Goal: Complete application form

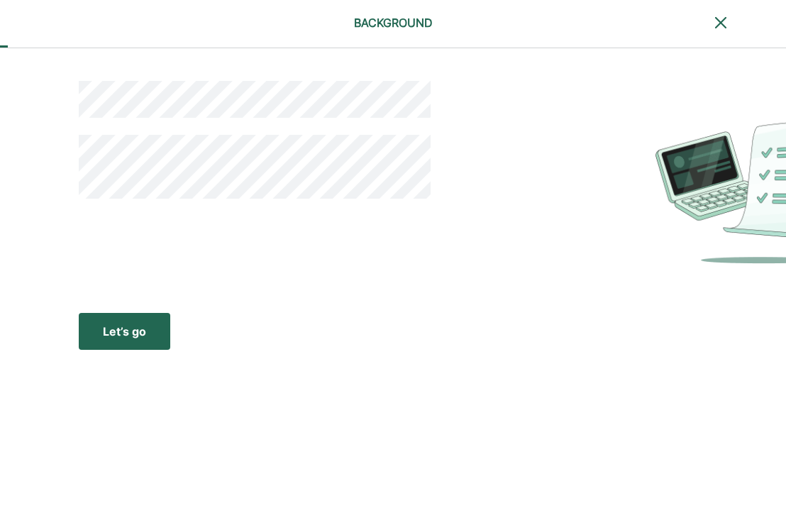
click at [143, 330] on div "Let’s go" at bounding box center [124, 331] width 43 height 17
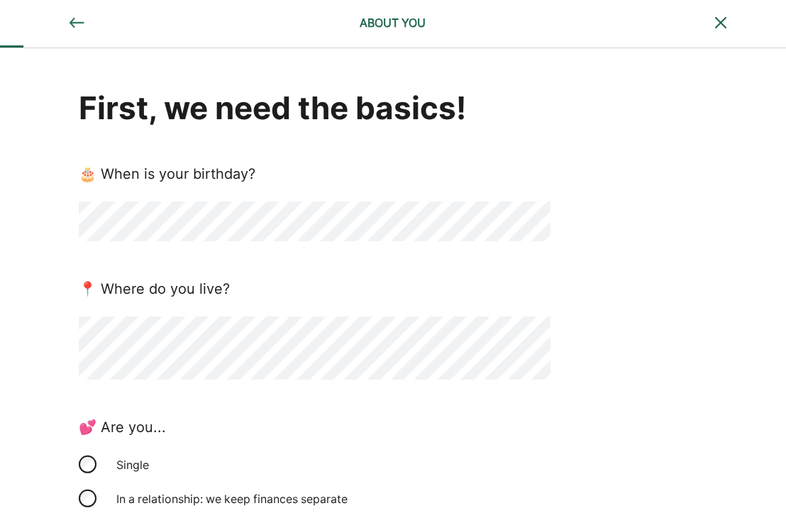
click at [722, 278] on div "First, we need the basics! 🎂 When is your birthday? 📍 Where do you live? 💕 Are …" at bounding box center [393, 416] width 786 height 737
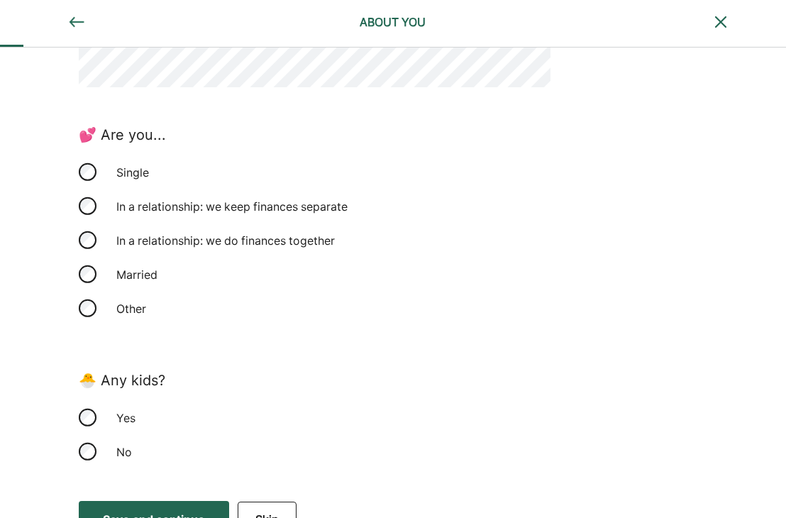
scroll to position [319, 0]
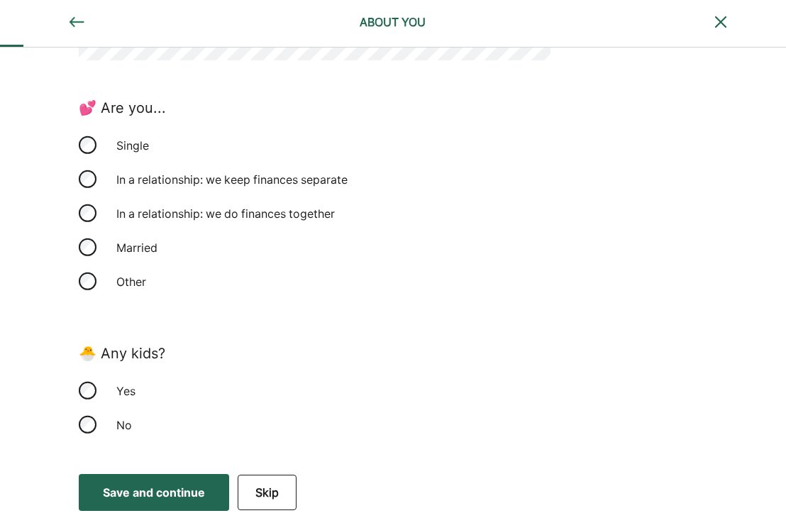
click at [213, 184] on div "In a relationship: we keep finances separate" at bounding box center [232, 179] width 248 height 34
click at [116, 389] on div "Yes" at bounding box center [179, 391] width 142 height 34
click at [206, 500] on button "Save and continue Save Save and continue" at bounding box center [154, 492] width 150 height 37
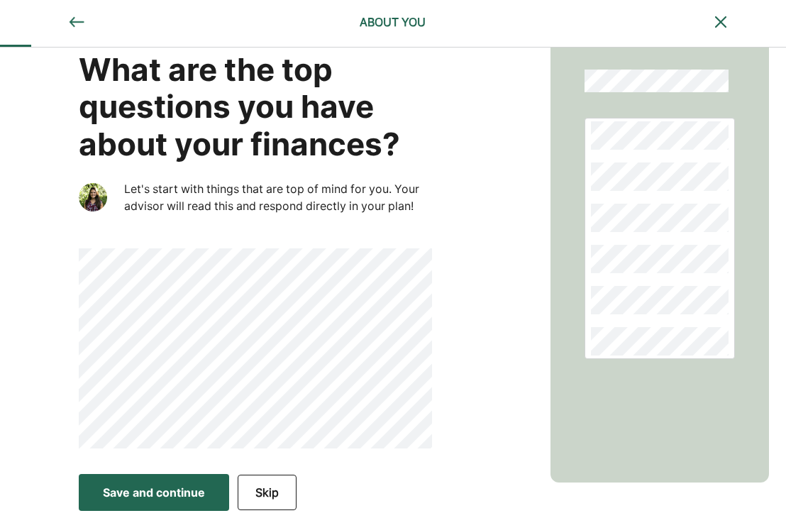
scroll to position [0, 0]
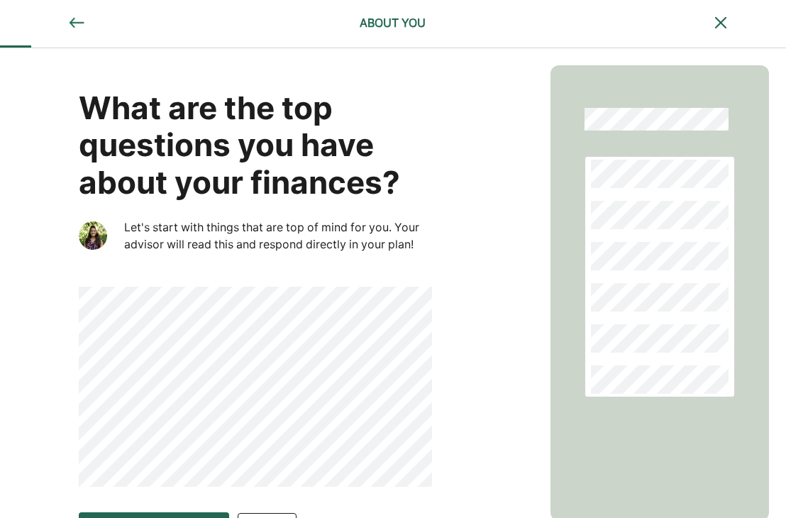
click at [499, 269] on div "What are the top questions you have about your finances? Let's start with thing…" at bounding box center [275, 276] width 551 height 456
click at [445, 406] on div "What are the top questions you have about your finances? Let's start with thing…" at bounding box center [275, 276] width 551 height 456
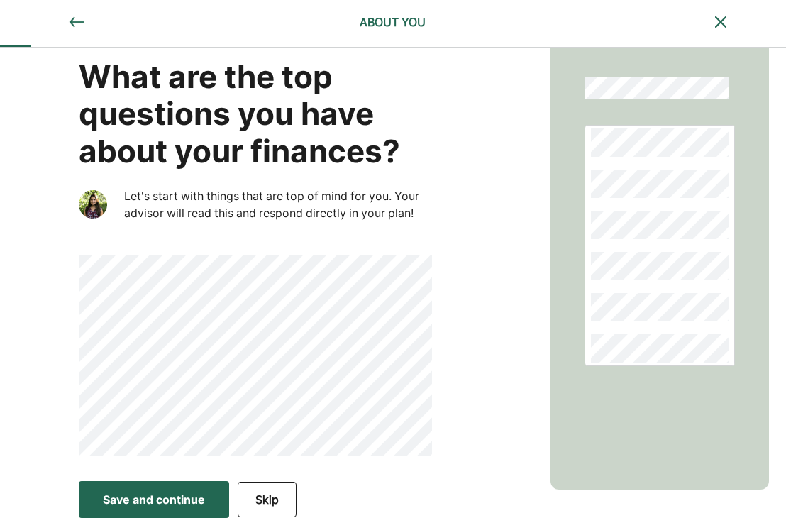
scroll to position [38, 0]
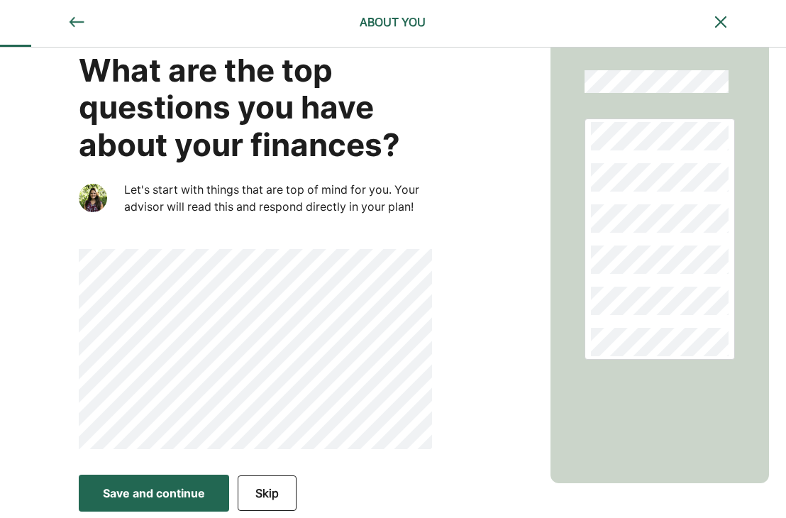
click at [119, 495] on div "Save and continue" at bounding box center [154, 493] width 102 height 17
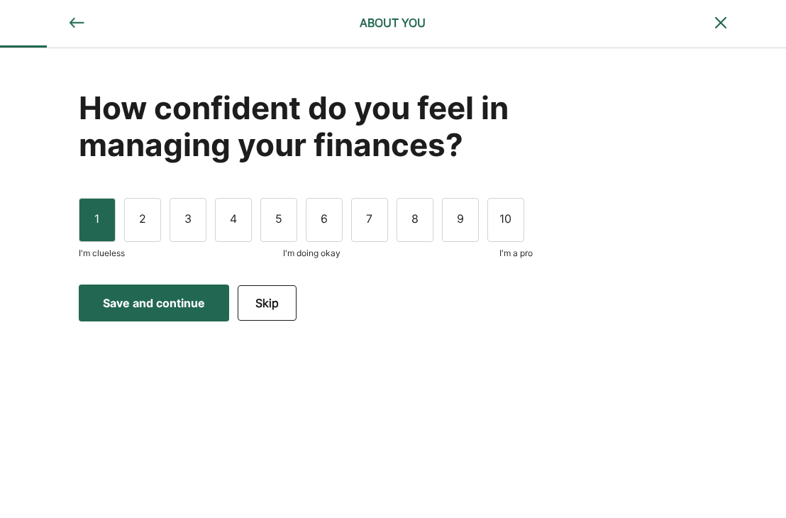
click at [89, 227] on div "1" at bounding box center [97, 220] width 37 height 44
click at [159, 292] on button "Save and continue Save Save and continue" at bounding box center [154, 303] width 150 height 37
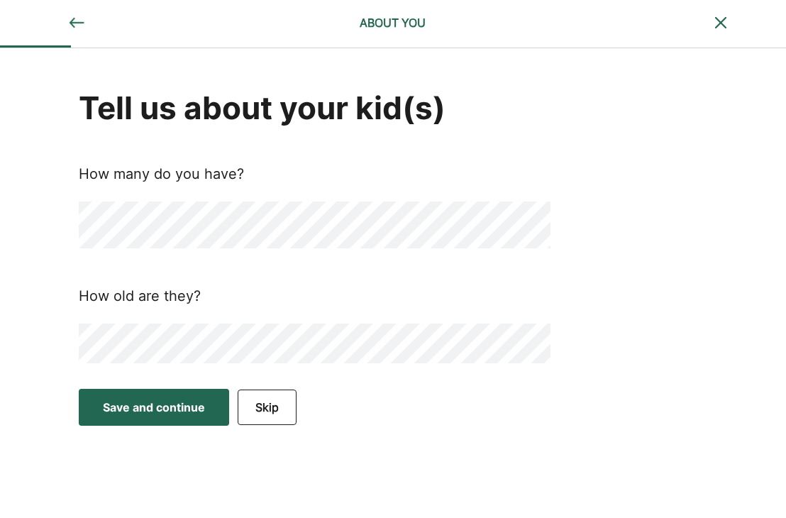
click at [141, 405] on div "Save and continue" at bounding box center [154, 407] width 102 height 17
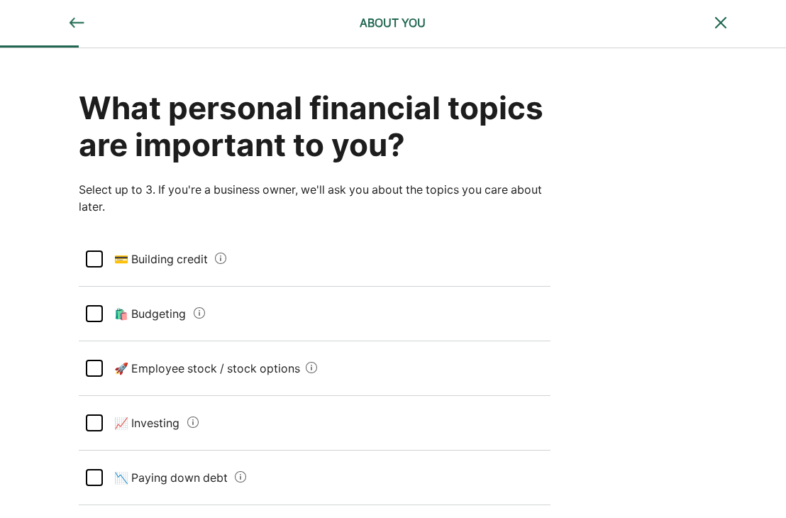
click at [94, 258] on div at bounding box center [94, 258] width 17 height 17
click at [91, 315] on div at bounding box center [94, 313] width 17 height 17
click at [51, 382] on div "What personal financial topics are important to you? Select up to 3. If you're …" at bounding box center [393, 489] width 786 height 883
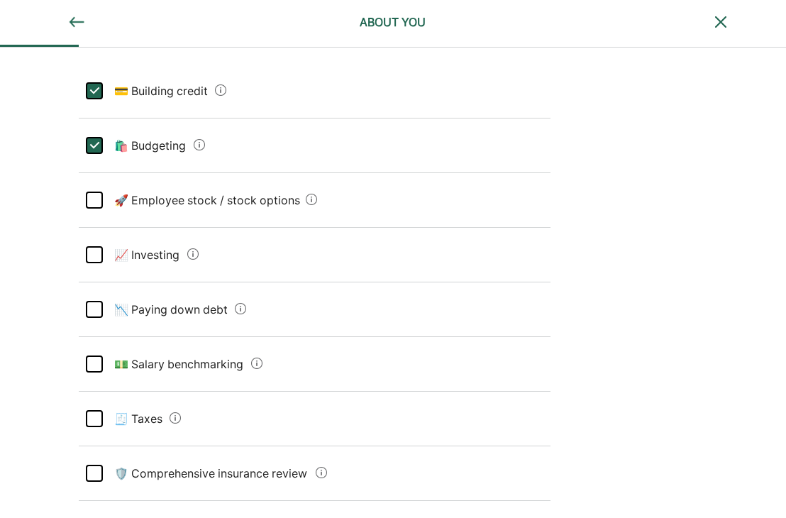
scroll to position [312, 0]
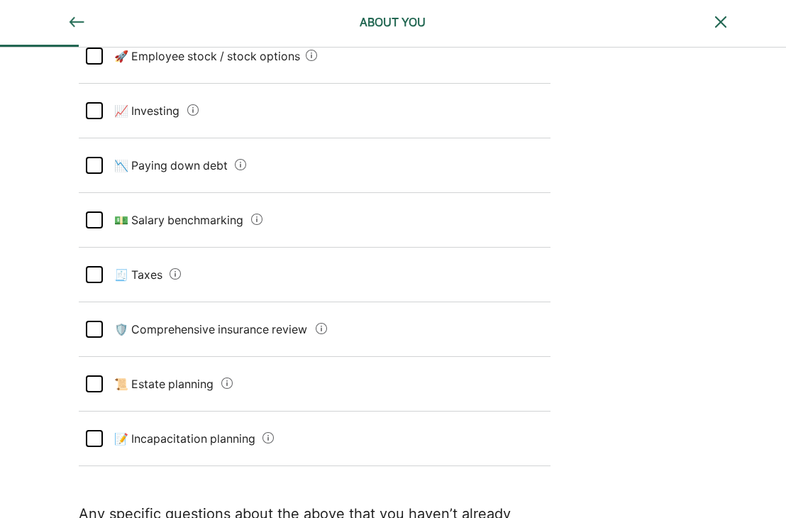
click at [95, 169] on div at bounding box center [94, 165] width 17 height 17
click at [97, 278] on div at bounding box center [94, 274] width 17 height 17
click at [88, 334] on div at bounding box center [94, 329] width 17 height 17
click at [47, 356] on div "What personal financial topics are important to you? Select up to 3. If you're …" at bounding box center [393, 177] width 786 height 883
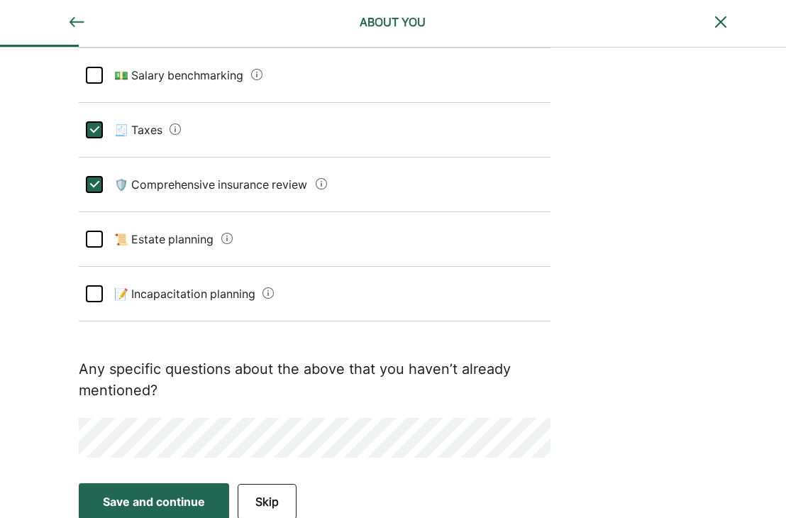
scroll to position [464, 0]
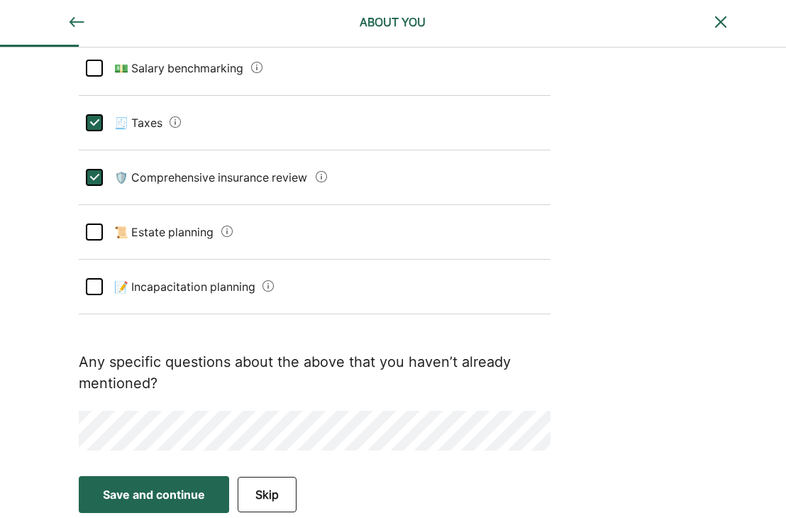
click at [92, 233] on div at bounding box center [94, 232] width 17 height 17
click at [89, 290] on div at bounding box center [94, 286] width 17 height 17
click at [35, 188] on div "What personal financial topics are important to you? Select up to 3. If you're …" at bounding box center [393, 25] width 786 height 883
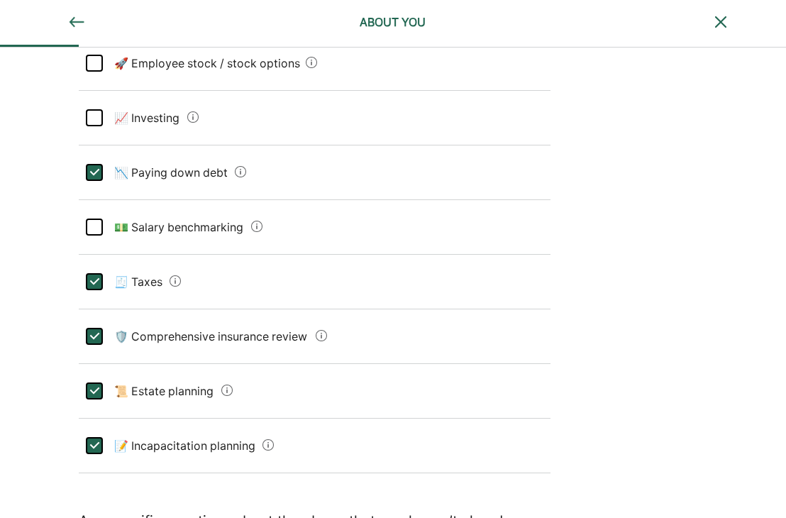
scroll to position [294, 0]
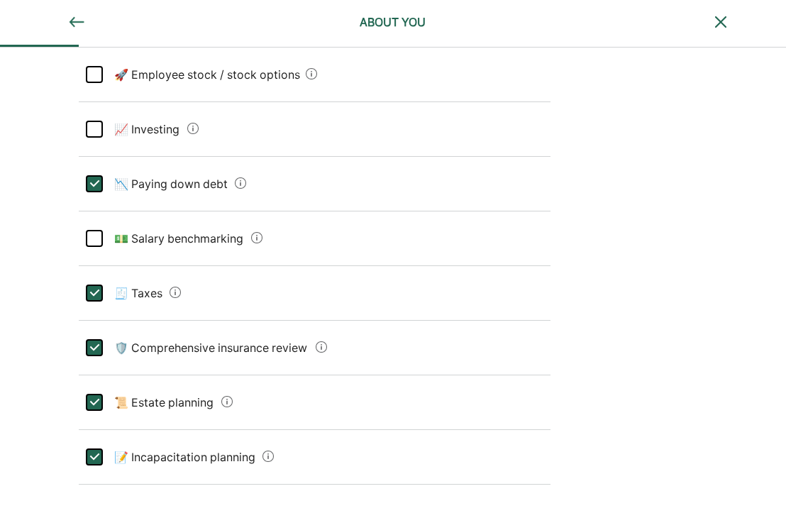
click at [99, 233] on div at bounding box center [94, 238] width 17 height 17
click at [92, 130] on div at bounding box center [94, 129] width 17 height 17
click at [33, 143] on div "What personal financial topics are important to you? Select up to 3. If you're …" at bounding box center [393, 195] width 786 height 883
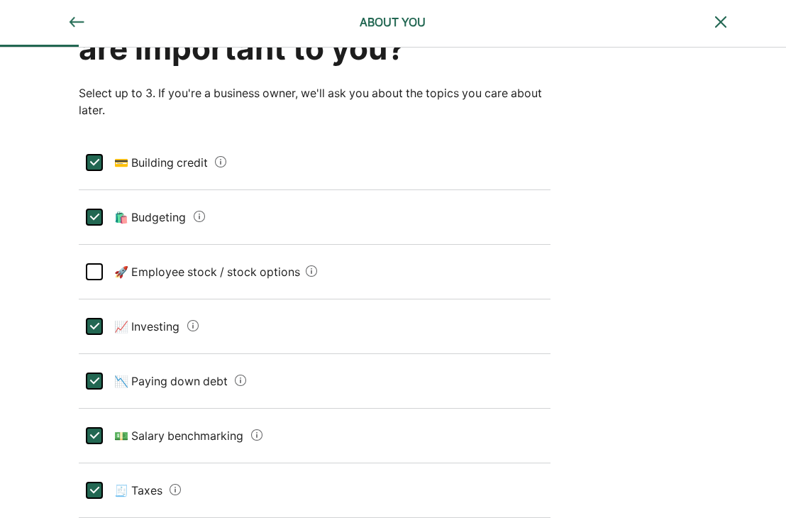
scroll to position [67, 0]
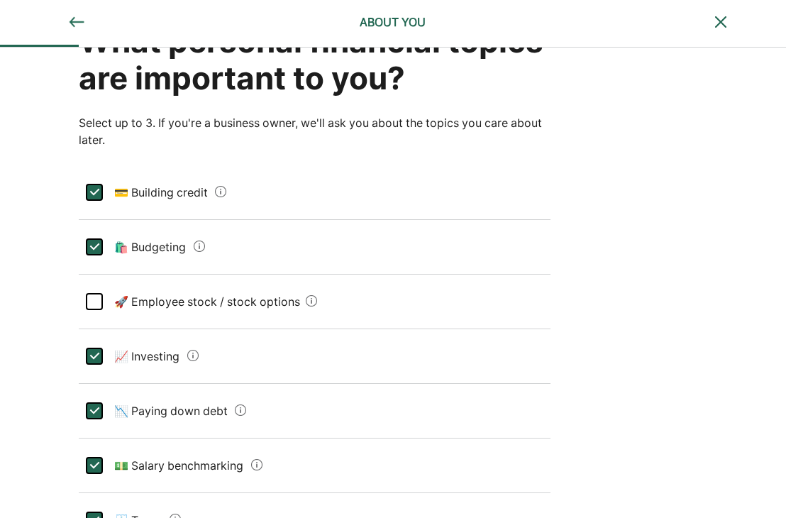
click at [94, 302] on div at bounding box center [94, 301] width 17 height 17
click at [95, 252] on div "L" at bounding box center [94, 246] width 17 height 17
click at [94, 193] on div "L" at bounding box center [93, 192] width 17 height 17
click at [91, 304] on div "L" at bounding box center [93, 301] width 17 height 17
click at [86, 352] on div "L" at bounding box center [94, 356] width 17 height 17
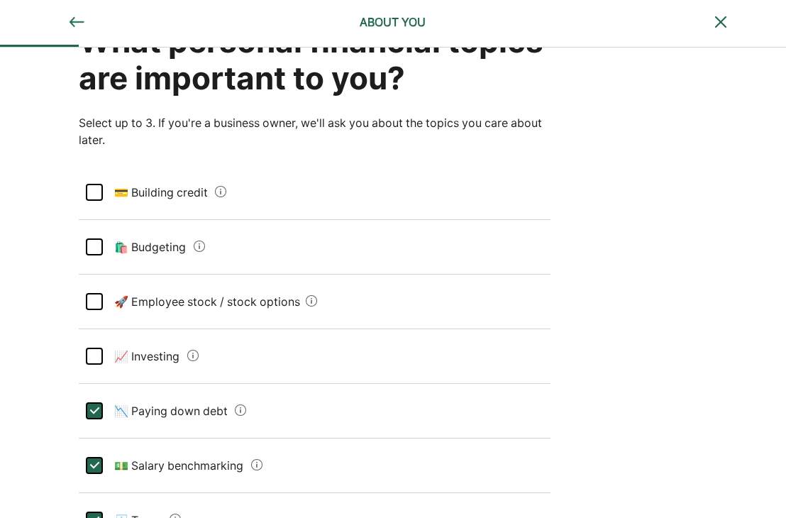
click at [95, 411] on div "L" at bounding box center [93, 410] width 17 height 17
click at [98, 465] on div "L" at bounding box center [94, 465] width 17 height 17
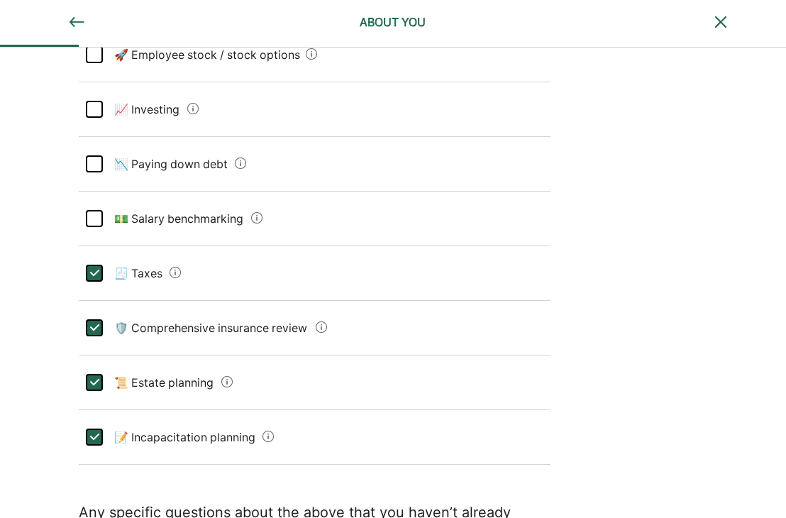
scroll to position [322, 0]
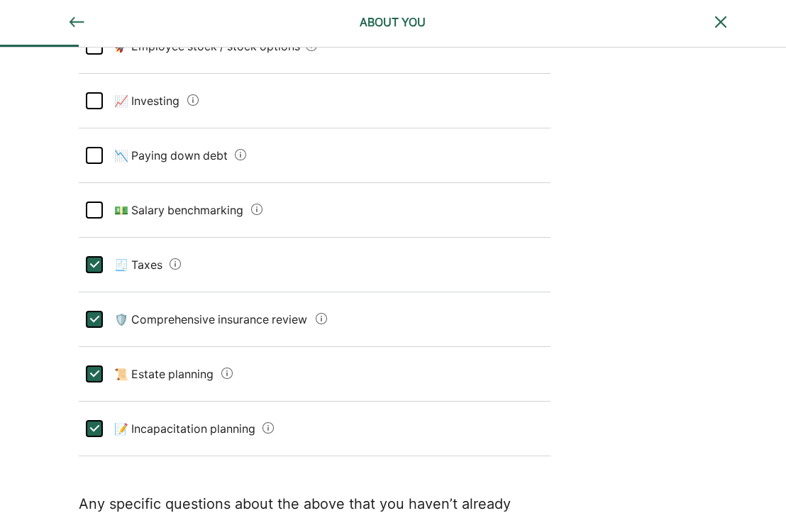
click at [94, 376] on div "L" at bounding box center [94, 373] width 17 height 17
click at [98, 434] on div "L" at bounding box center [94, 428] width 17 height 17
click at [89, 322] on div "L" at bounding box center [93, 319] width 17 height 17
click at [19, 181] on div "What personal financial topics are important to you? Select up to 3. If you're …" at bounding box center [393, 167] width 786 height 883
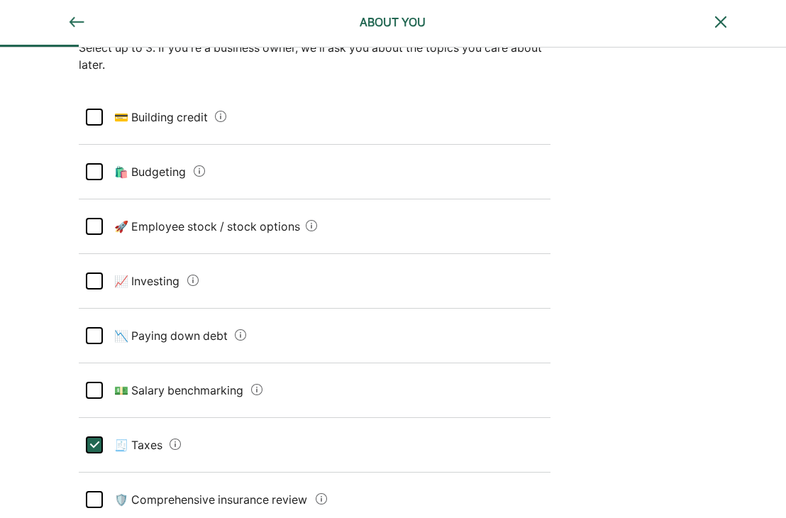
scroll to position [95, 0]
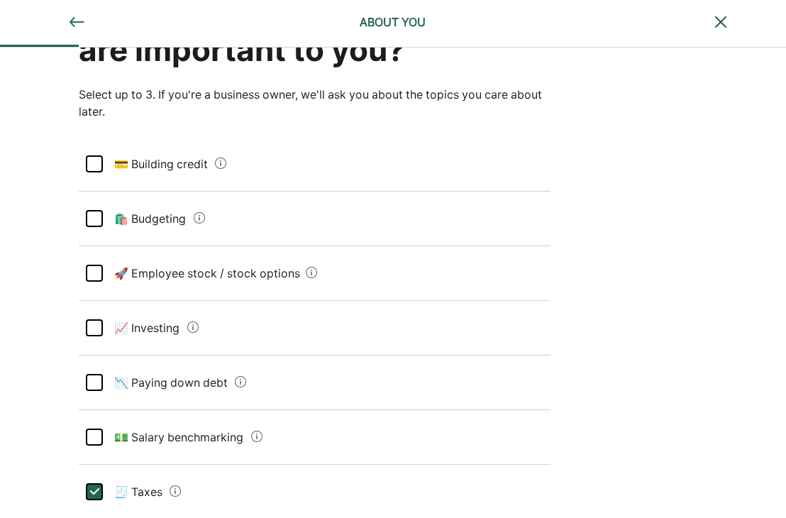
click at [89, 378] on div at bounding box center [94, 382] width 17 height 17
click at [92, 218] on div at bounding box center [94, 218] width 17 height 17
click at [777, 309] on div "What personal financial topics are important to you? Select up to 3. If you're …" at bounding box center [393, 394] width 786 height 883
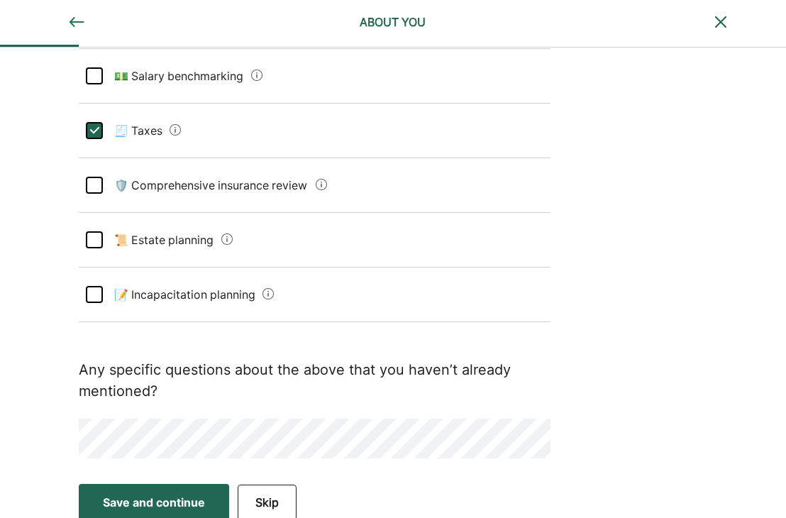
scroll to position [464, 0]
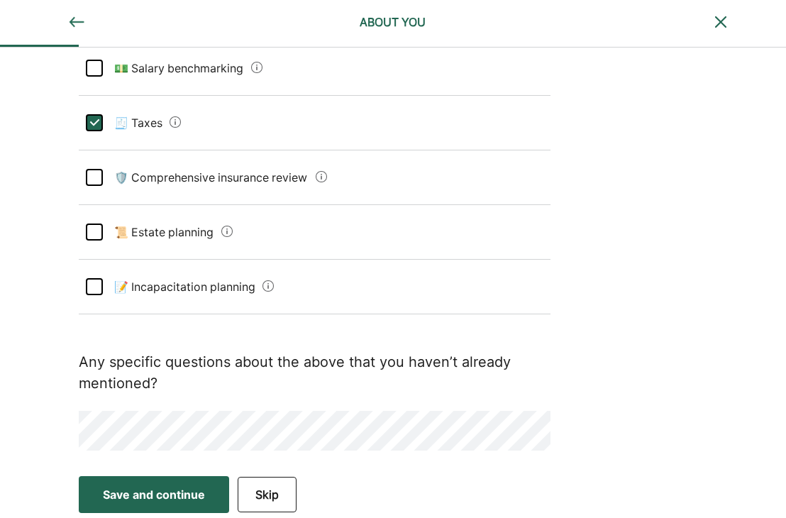
click at [140, 492] on div "Save and continue" at bounding box center [154, 494] width 102 height 17
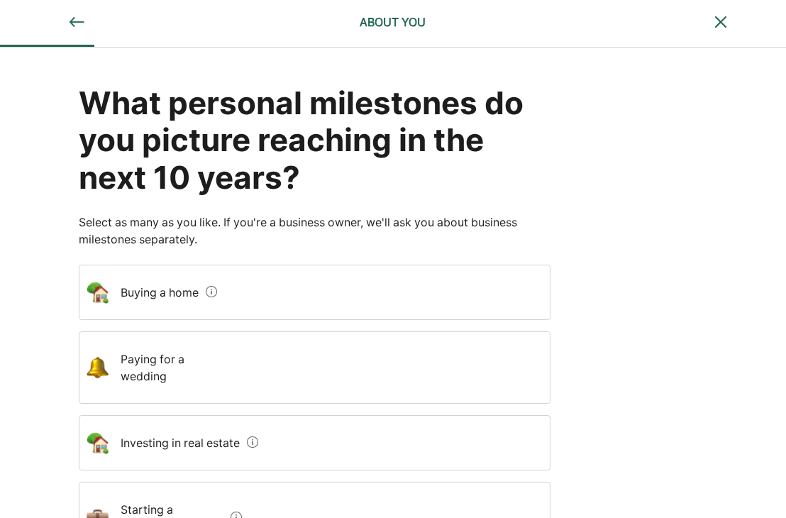
scroll to position [0, 0]
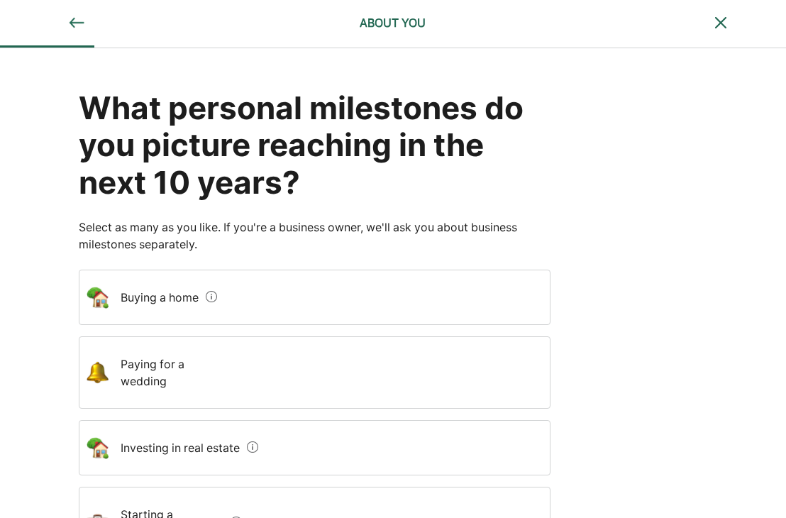
click at [390, 176] on div "What personal milestones do you picture reaching in the next 10 years?" at bounding box center [315, 145] width 472 height 112
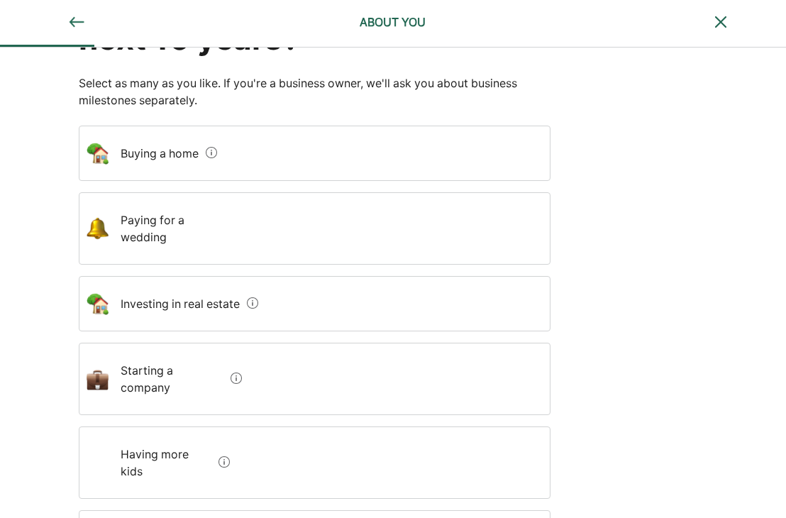
scroll to position [142, 0]
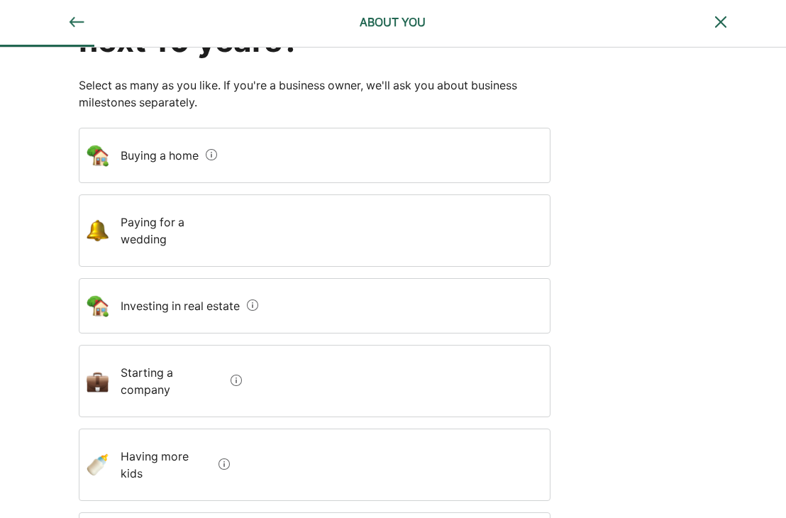
click at [336, 220] on div "Paying for a wedding" at bounding box center [315, 230] width 472 height 72
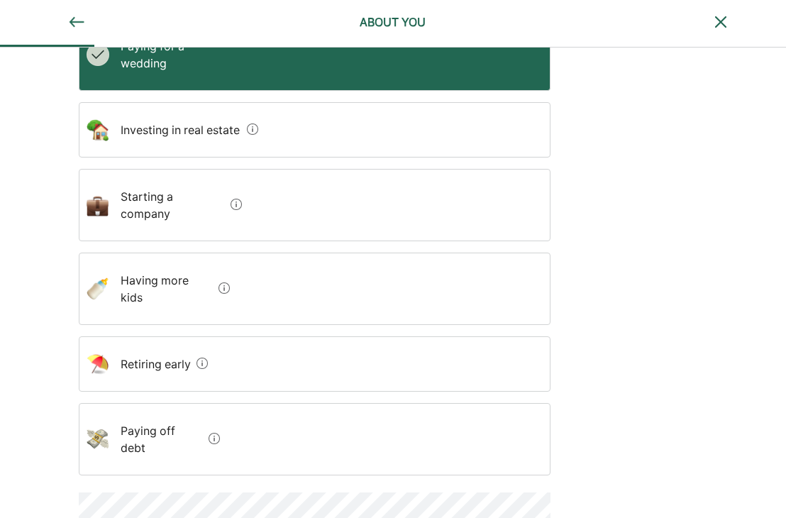
scroll to position [331, 0]
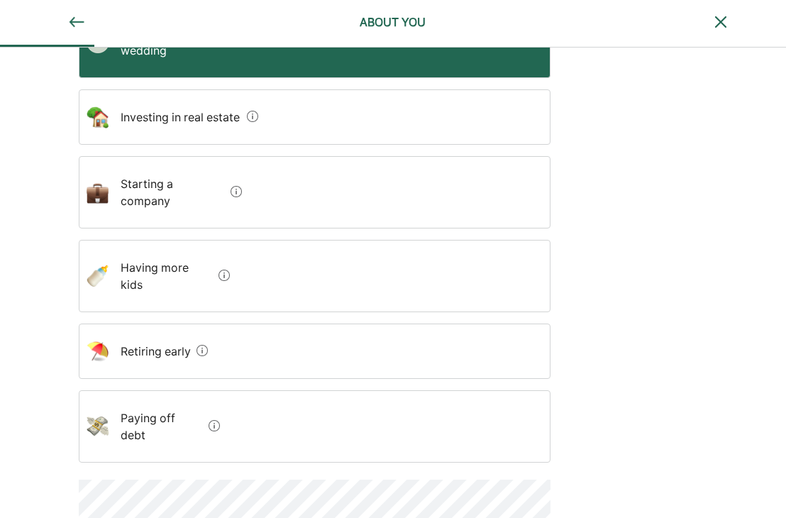
click at [271, 390] on div "Paying off debt" at bounding box center [315, 426] width 472 height 72
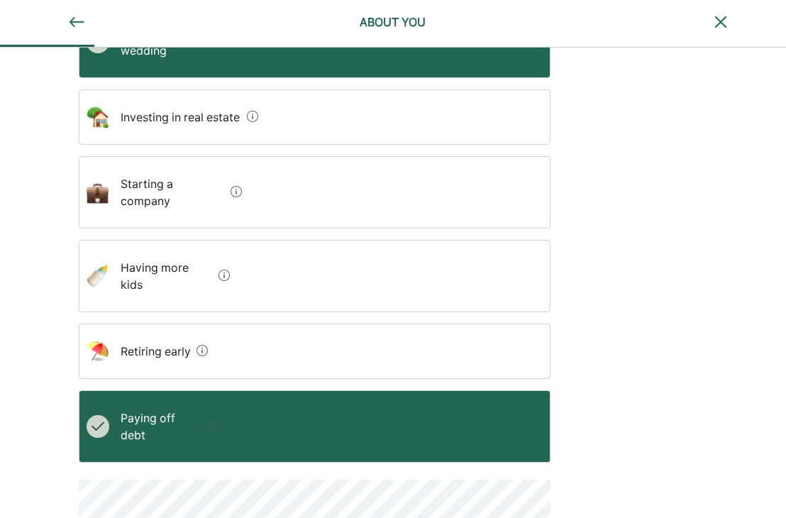
click at [710, 202] on div "What personal milestones do you picture reaching in the next 10 years? Select a…" at bounding box center [393, 127] width 786 height 819
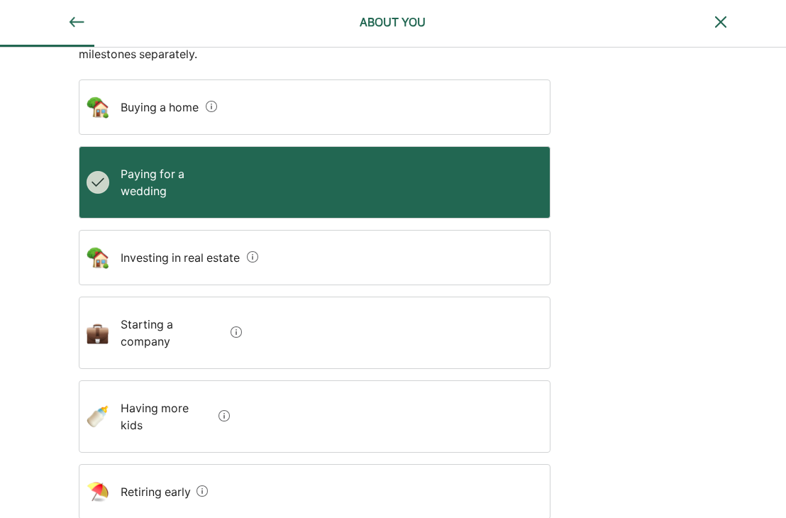
scroll to position [189, 0]
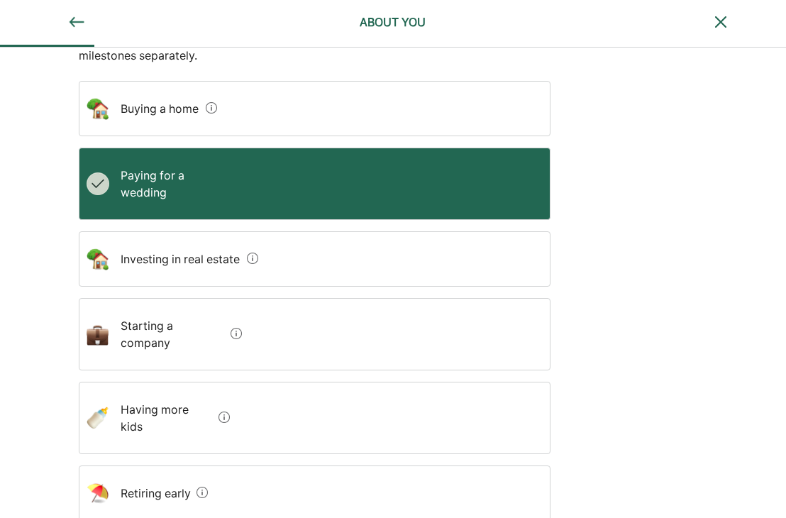
click at [752, 424] on div "What personal milestones do you picture reaching in the next 10 years? Select a…" at bounding box center [393, 269] width 786 height 819
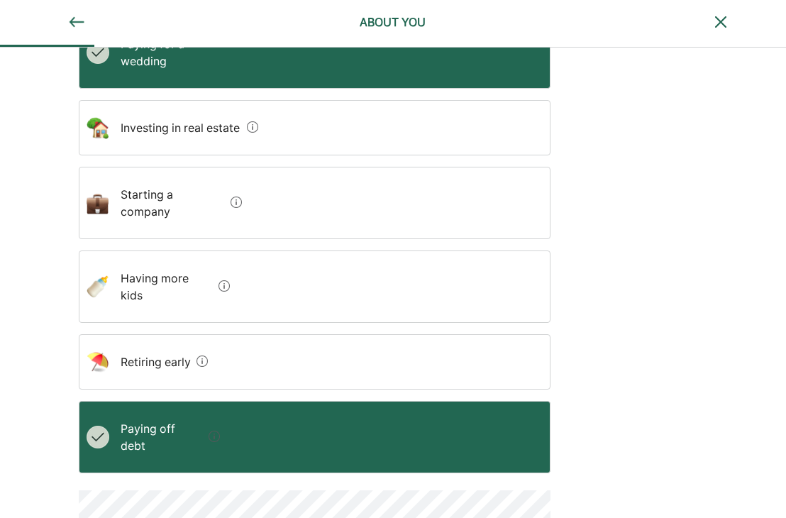
scroll to position [331, 0]
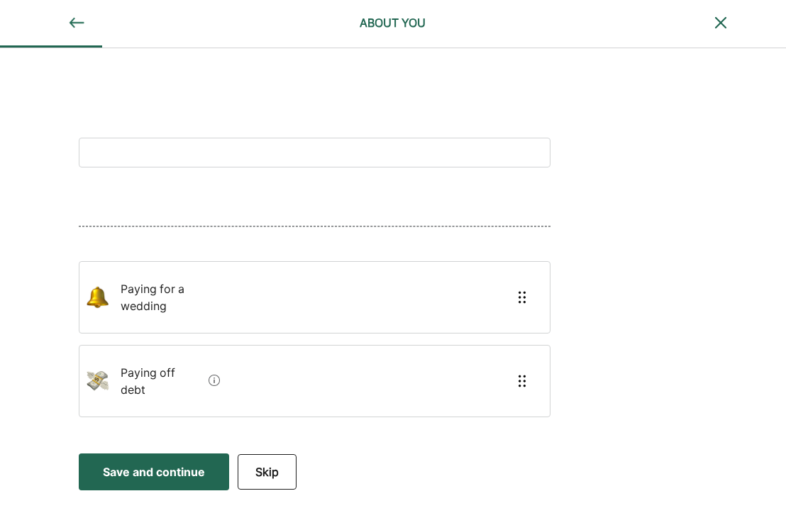
scroll to position [0, 0]
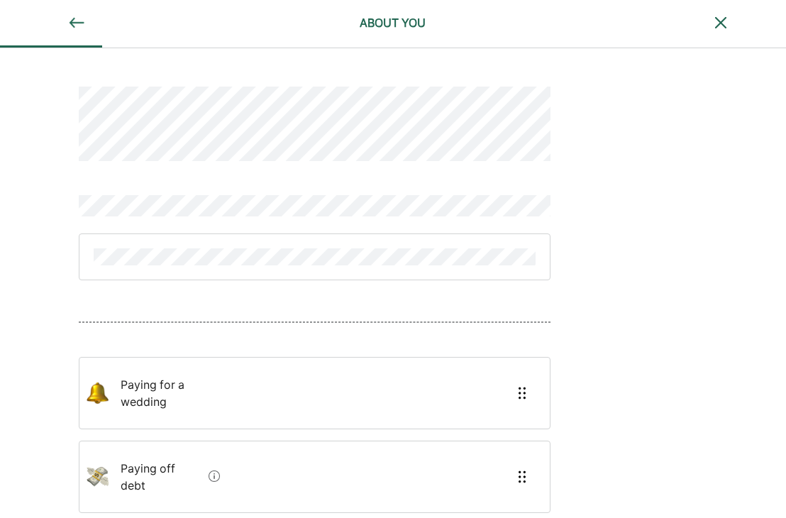
click at [599, 226] on div "Paying for a wedding Paying off debt" at bounding box center [393, 294] width 786 height 493
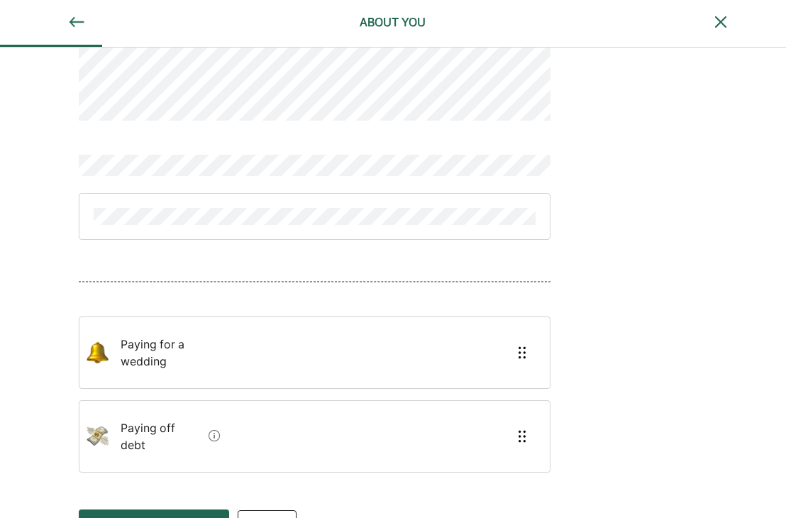
scroll to position [29, 0]
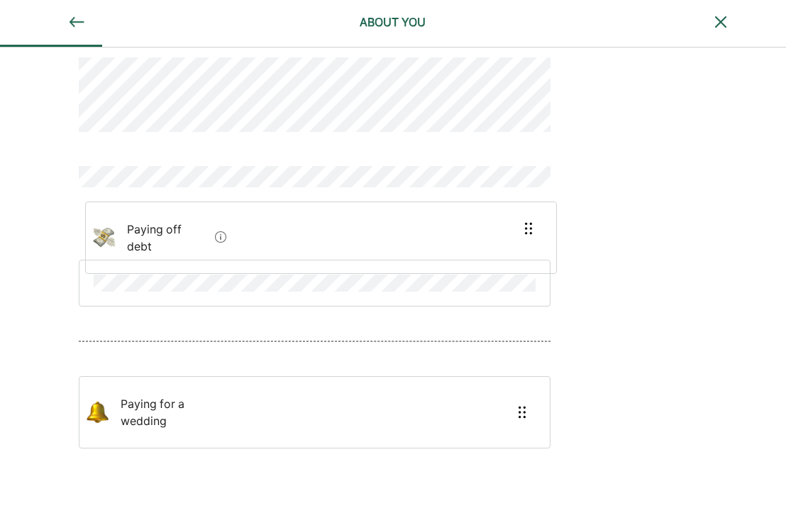
drag, startPoint x: 238, startPoint y: 405, endPoint x: 243, endPoint y: 217, distance: 188.1
click at [243, 217] on div "Paying for a wedding Paying off debt" at bounding box center [315, 269] width 472 height 492
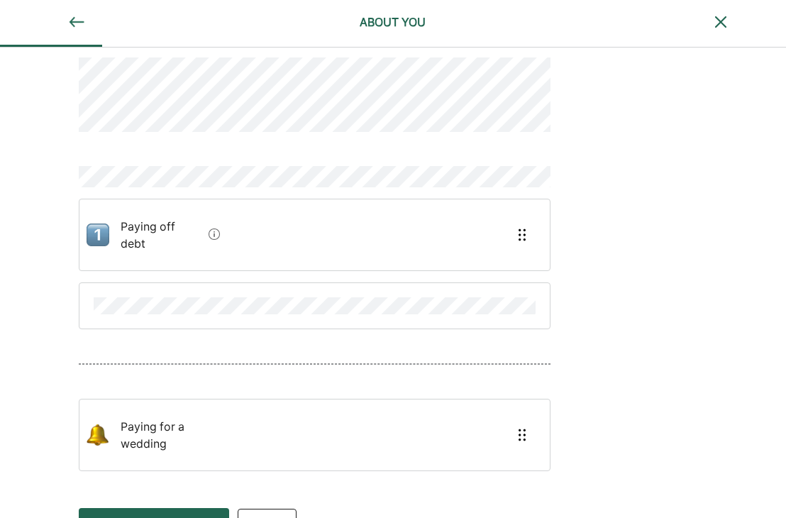
scroll to position [30, 0]
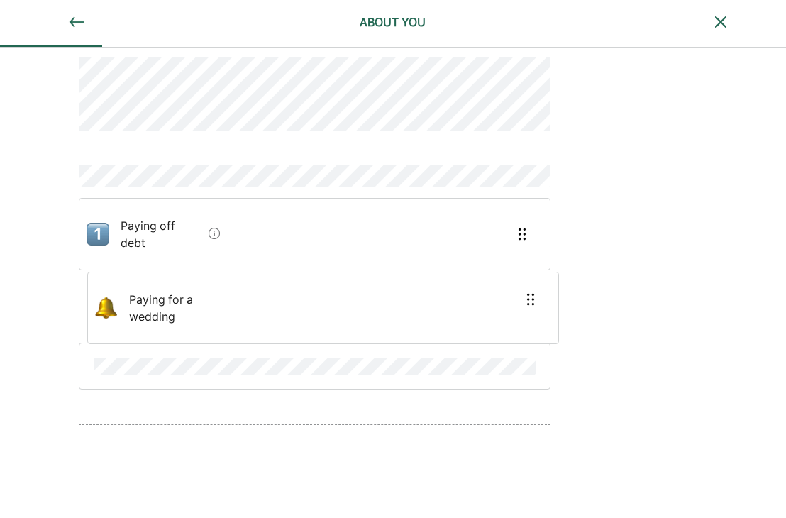
drag, startPoint x: 202, startPoint y: 406, endPoint x: 216, endPoint y: 281, distance: 125.8
click at [216, 281] on div "Paying off debt Paying for a wedding" at bounding box center [315, 276] width 472 height 507
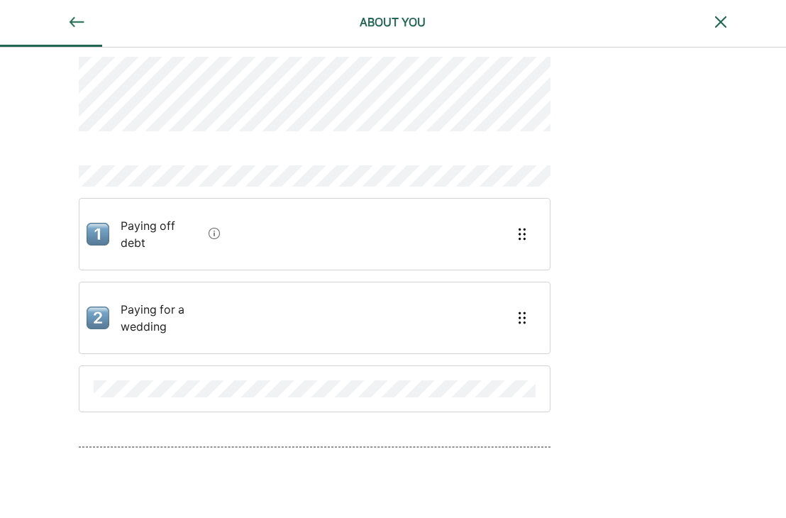
click at [746, 128] on div "Paying off debt Paying for a wedding" at bounding box center [393, 293] width 786 height 551
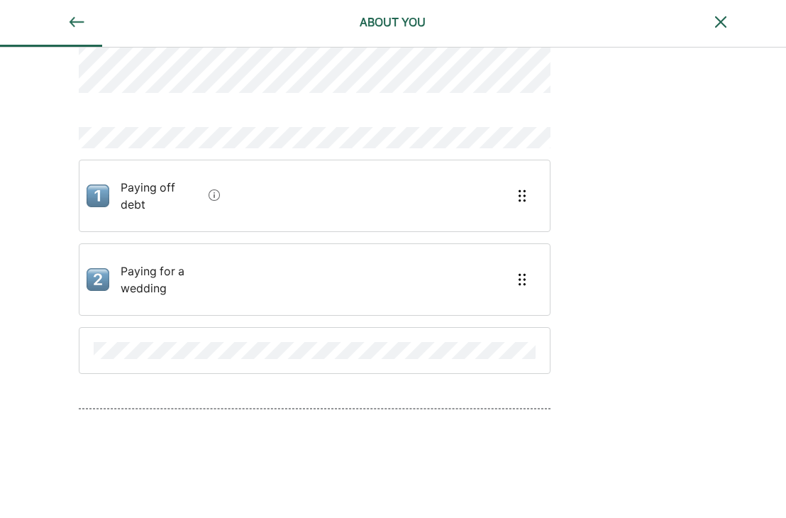
scroll to position [99, 0]
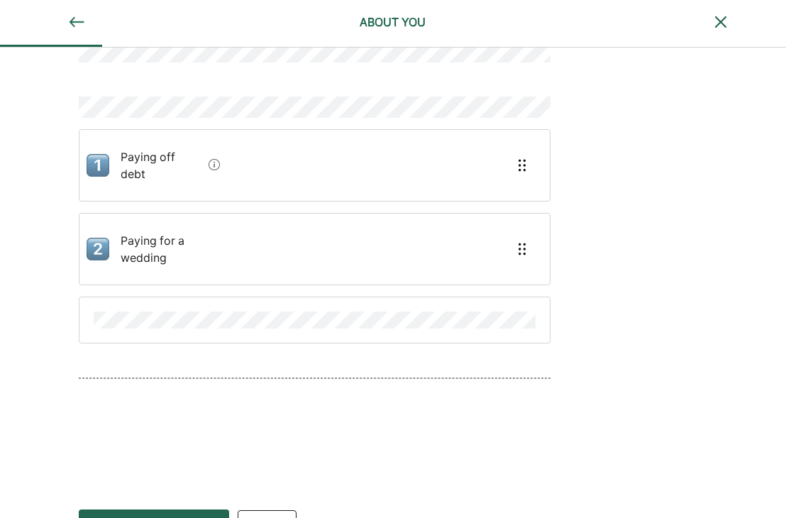
click at [202, 517] on div "Save and continue" at bounding box center [154, 527] width 102 height 17
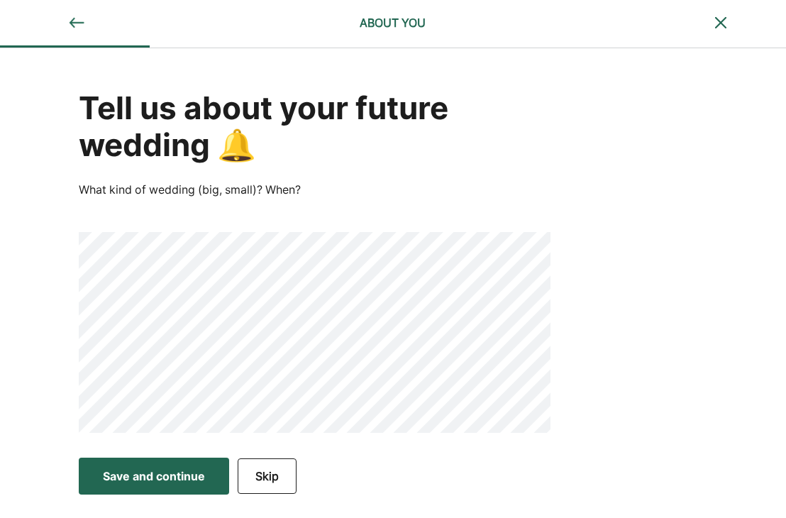
scroll to position [0, 0]
click at [685, 245] on div "Tell us about your future wedding 🔔 What kind of wedding (big, small)? When?" at bounding box center [393, 249] width 786 height 402
click at [155, 485] on button "Save and continue Save Save and continue" at bounding box center [154, 476] width 150 height 37
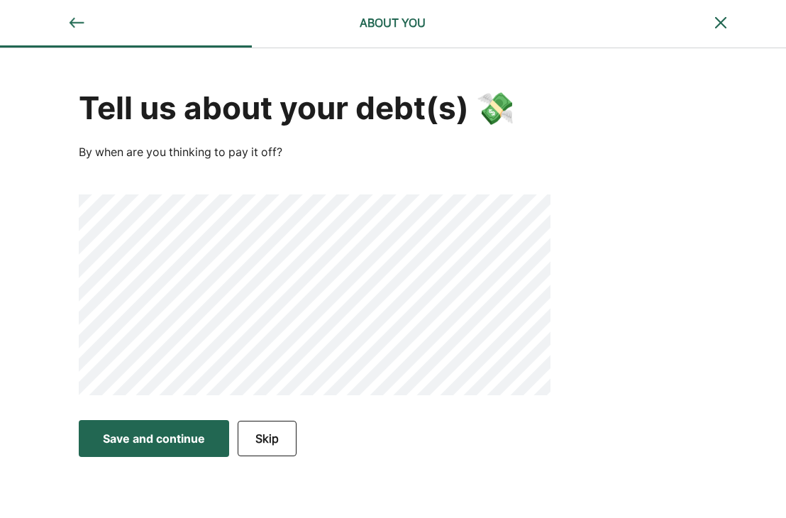
click at [176, 437] on div "Save and continue" at bounding box center [154, 438] width 102 height 17
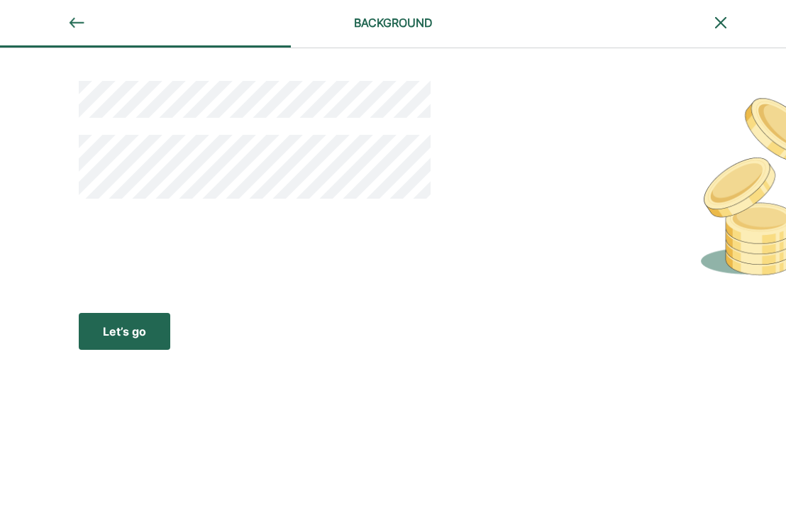
click at [136, 327] on div "Let’s go" at bounding box center [124, 331] width 43 height 17
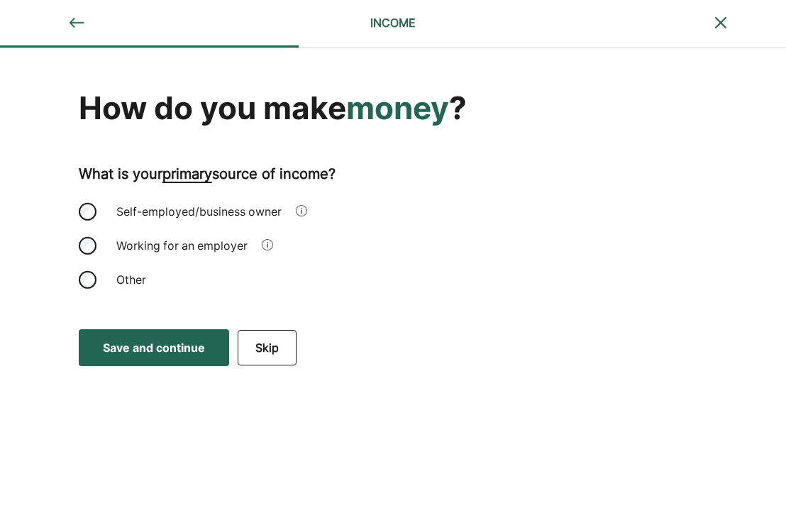
click at [136, 214] on div "Self-employed/business owner" at bounding box center [199, 211] width 182 height 34
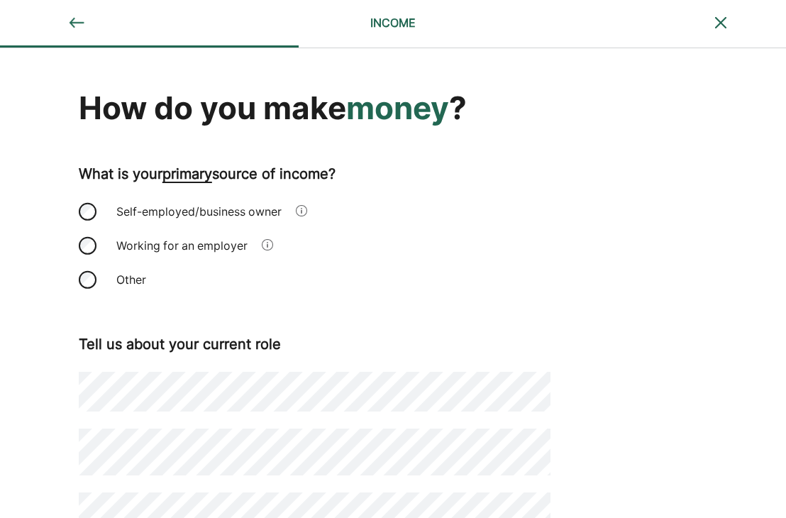
click at [552, 213] on div "How do you make money ? What is your primary source of income? Self-employed/bu…" at bounding box center [393, 493] width 786 height 891
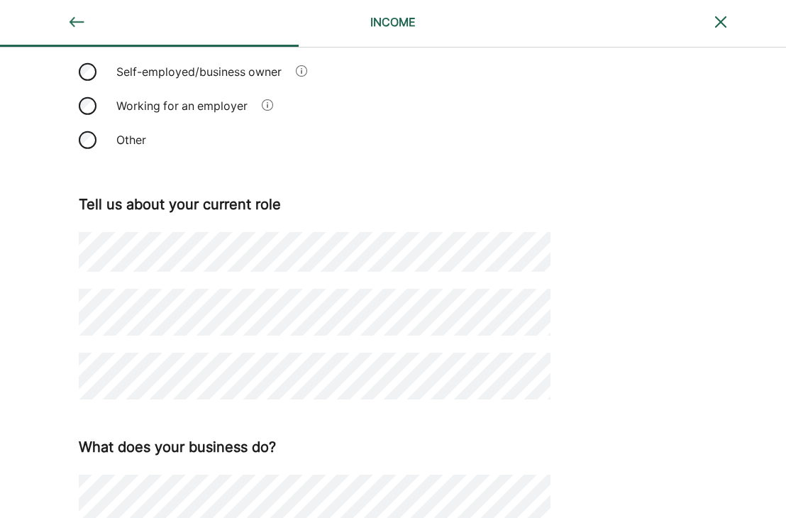
scroll to position [142, 0]
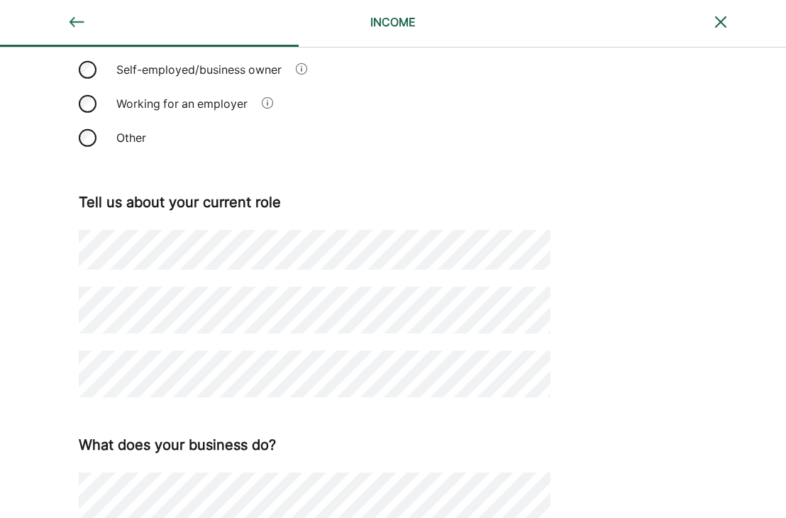
click at [744, 328] on div "How do you make money ? What is your primary source of income? Self-employed/bu…" at bounding box center [393, 351] width 786 height 891
click at [577, 424] on div "How do you make money ? What is your primary source of income? Self-employed/bu…" at bounding box center [393, 351] width 786 height 891
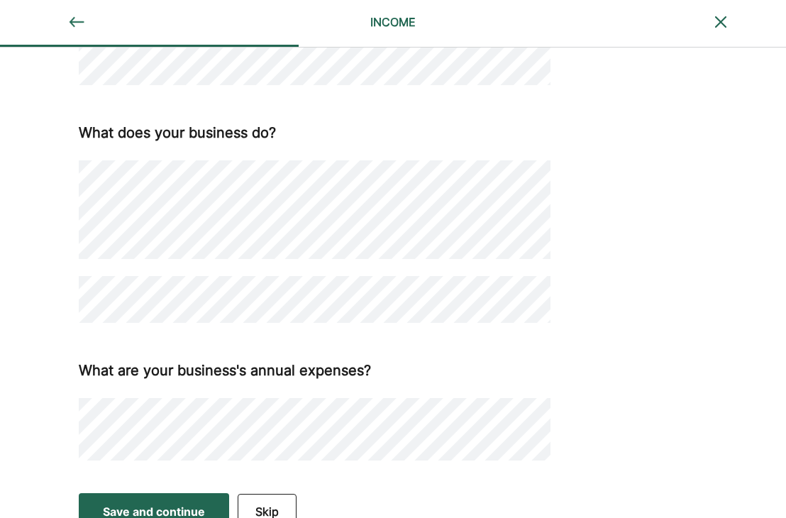
scroll to position [473, 0]
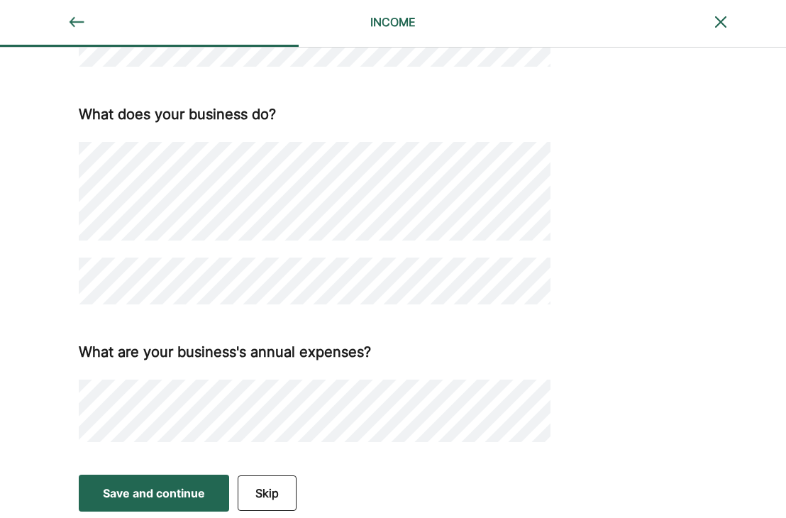
click at [189, 255] on div "What does your business do?" at bounding box center [315, 202] width 472 height 203
click at [111, 508] on button "Save and continue Save Save and continue" at bounding box center [154, 493] width 150 height 37
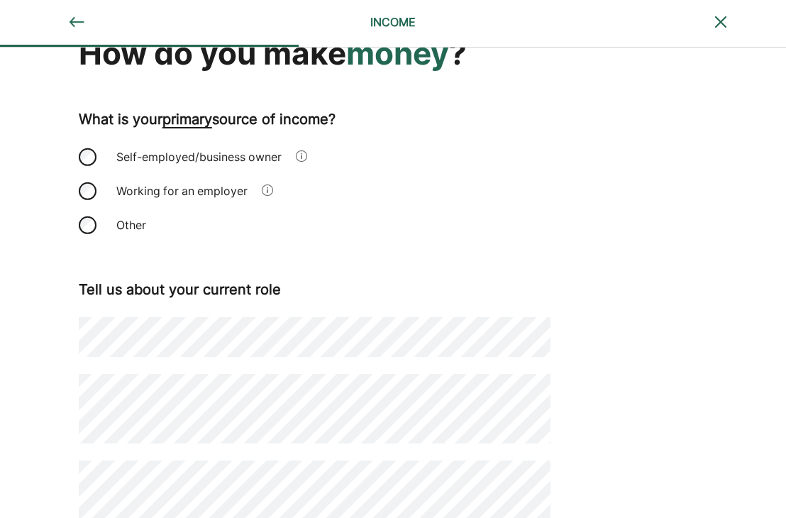
scroll to position [0, 0]
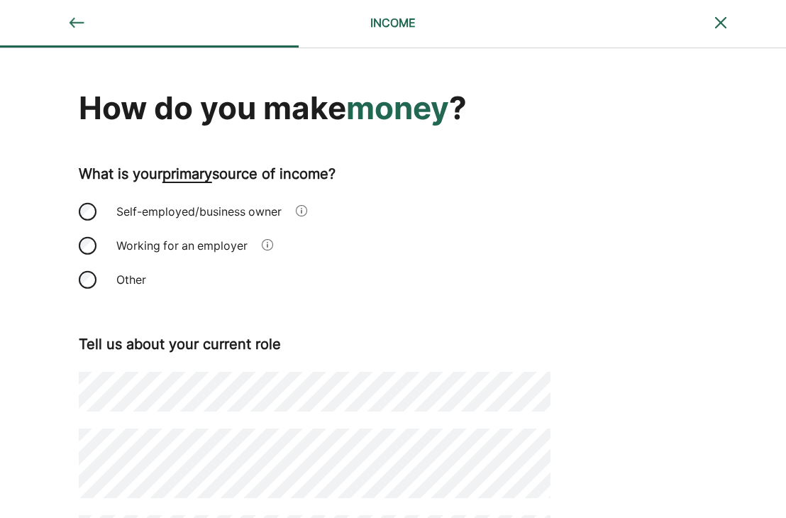
click at [658, 268] on div "How do you make money ? What is your primary source of income? Self-employed/bu…" at bounding box center [393, 516] width 786 height 936
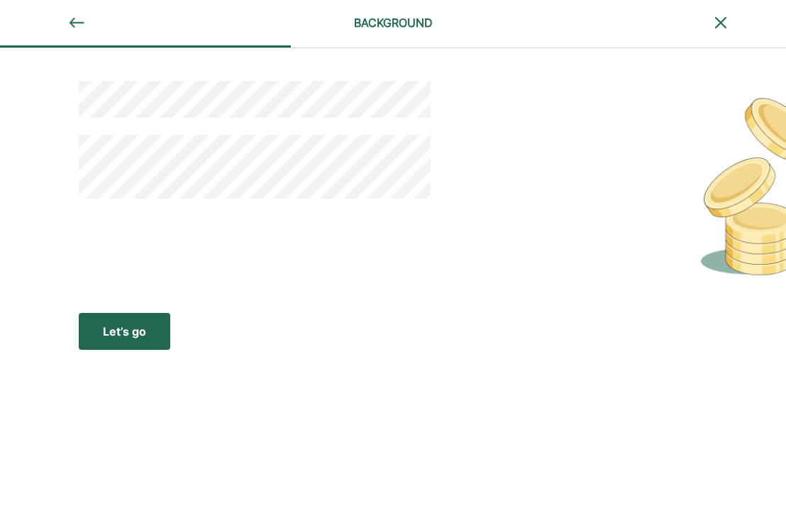
click at [119, 319] on button "Let’s go Save Let’s go" at bounding box center [125, 331] width 92 height 37
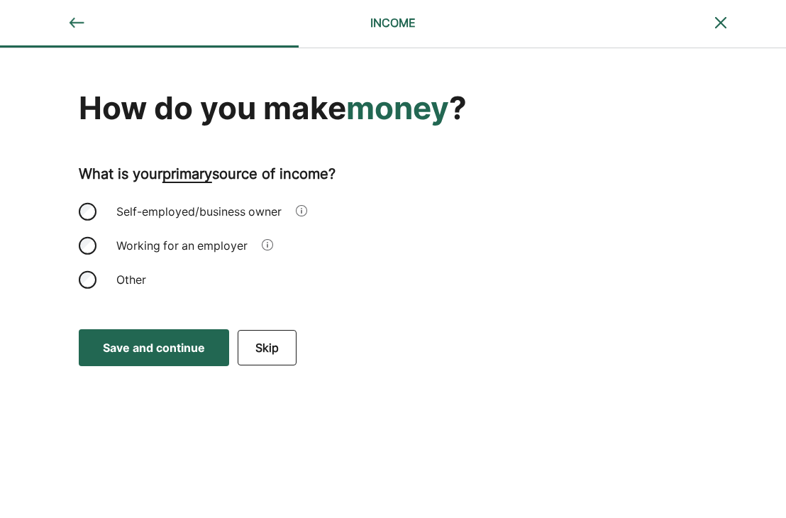
click at [123, 209] on div "Self-employed/business owner" at bounding box center [199, 211] width 182 height 34
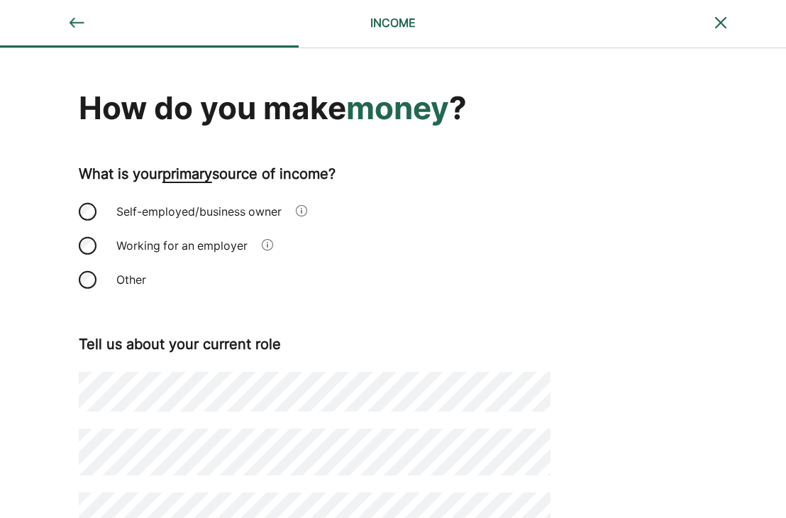
click at [598, 269] on div "How do you make money ? What is your primary source of income? Self-employed/bu…" at bounding box center [393, 493] width 786 height 891
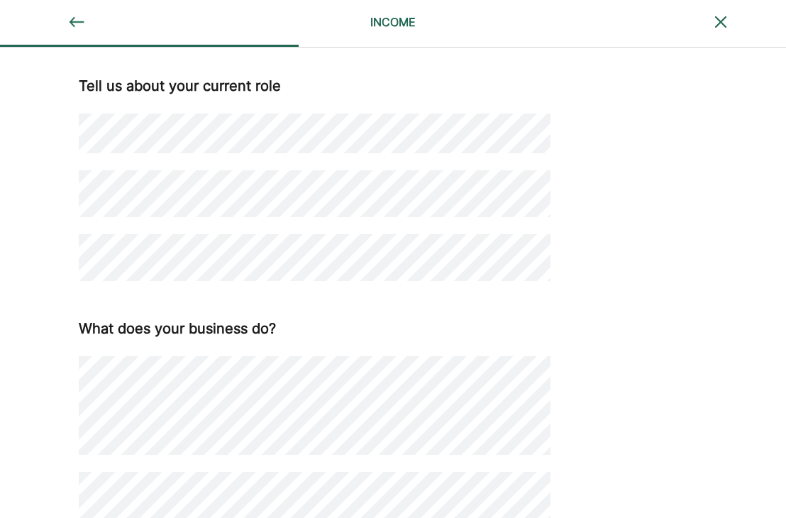
scroll to position [312, 0]
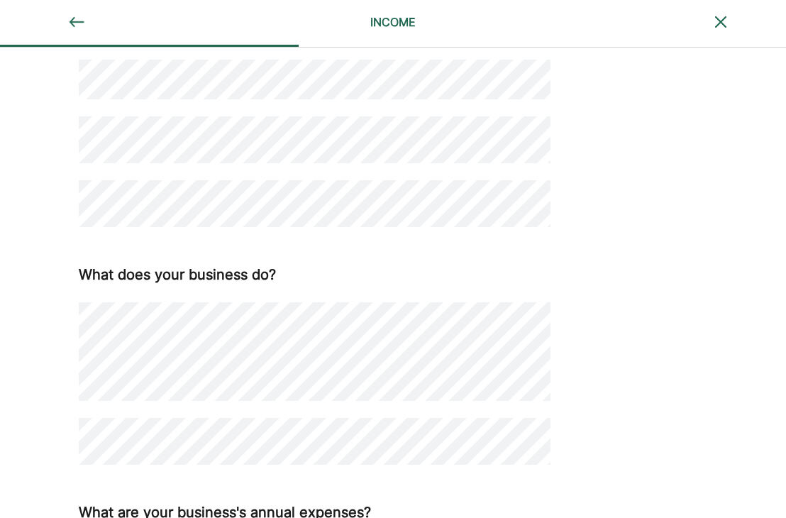
click at [749, 352] on div "How do you make money ? What is your primary source of income? Self-employed/bu…" at bounding box center [393, 181] width 786 height 891
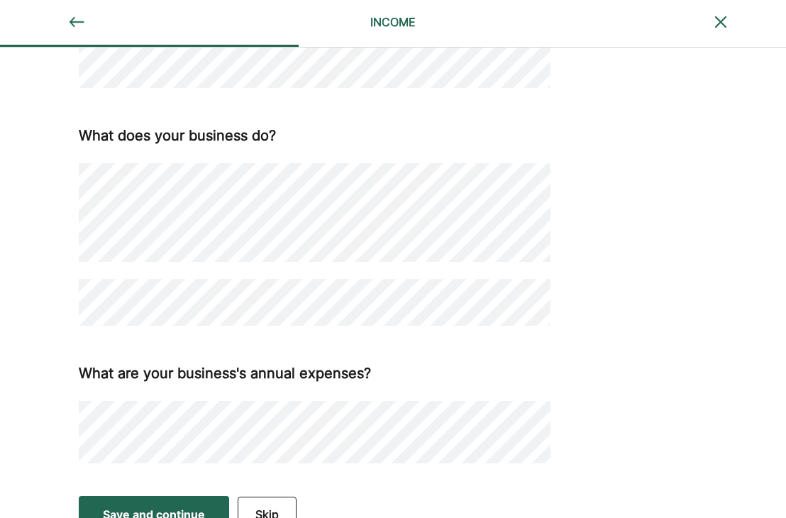
scroll to position [473, 0]
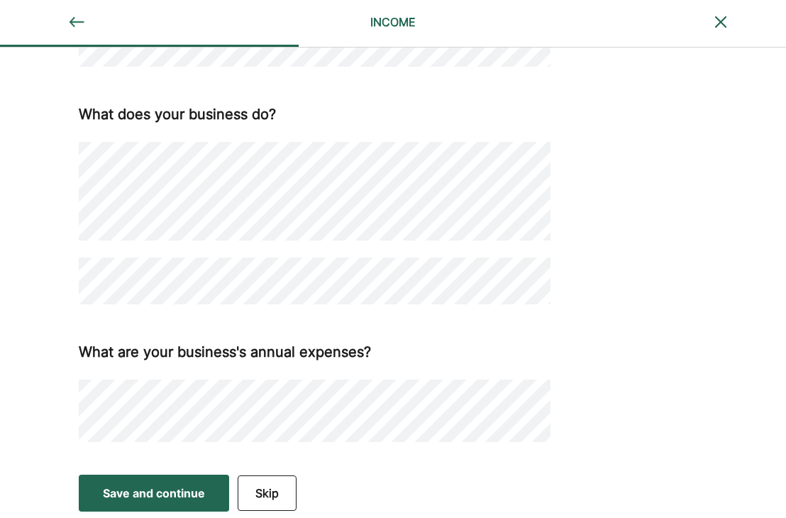
click at [685, 182] on div "How do you make money ? What is your primary source of income? Self-employed/bu…" at bounding box center [393, 21] width 786 height 891
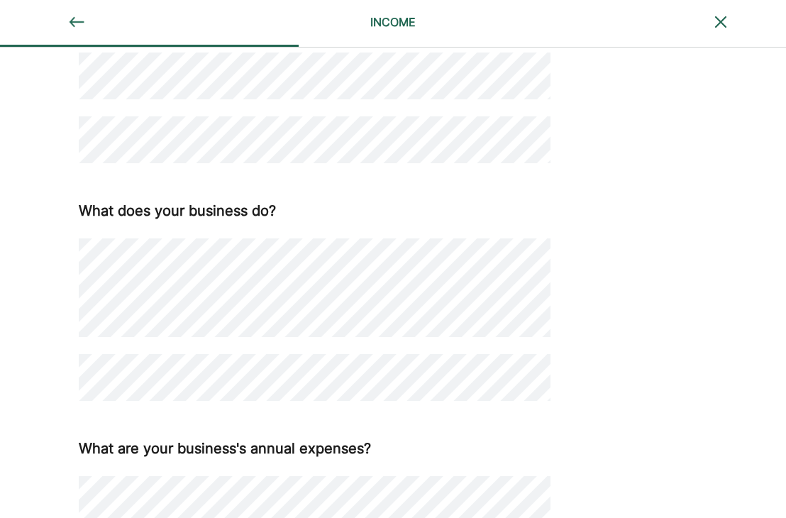
scroll to position [359, 0]
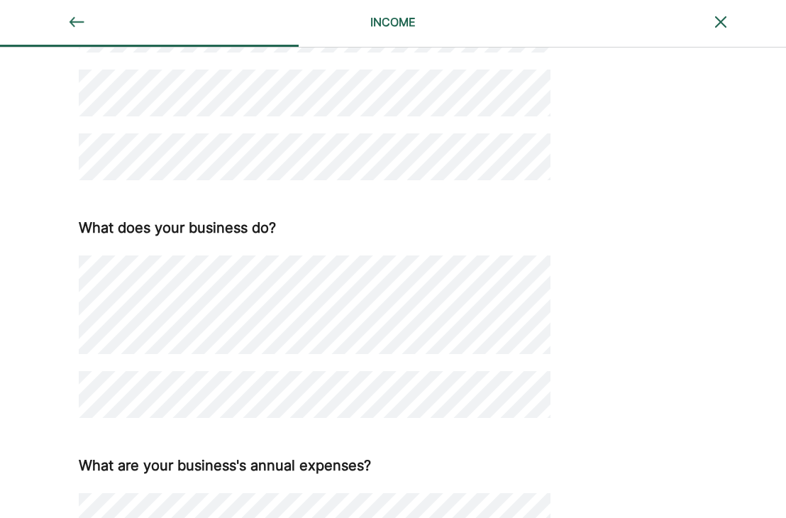
click at [534, 474] on div "What are your business's annual expenses?" at bounding box center [315, 464] width 472 height 24
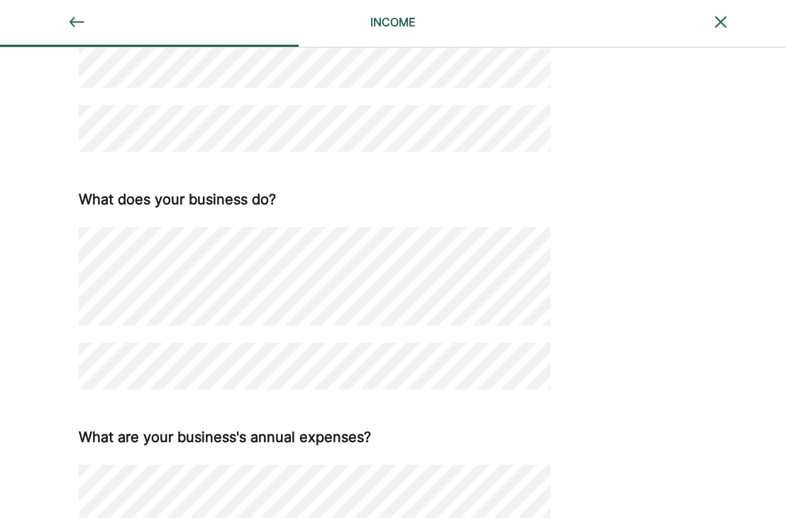
scroll to position [473, 0]
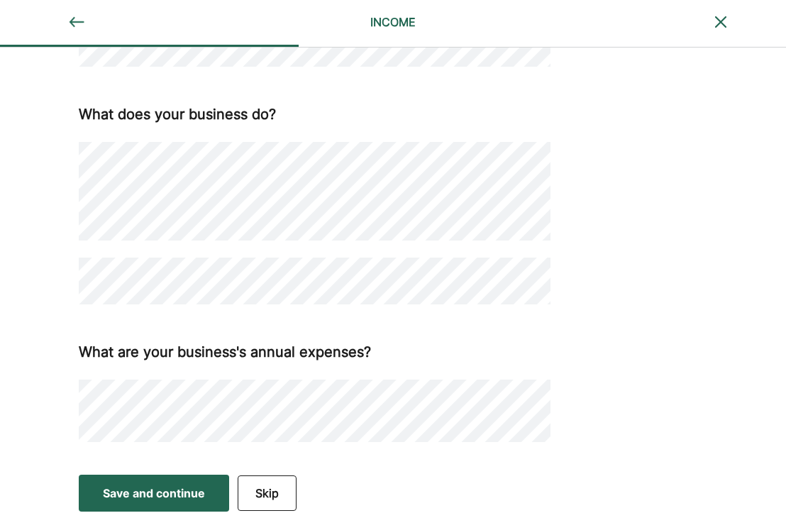
click at [121, 466] on div "Save and continue Save Save and continue Skip" at bounding box center [393, 492] width 786 height 53
click at [121, 497] on div "Save and continue" at bounding box center [154, 493] width 102 height 17
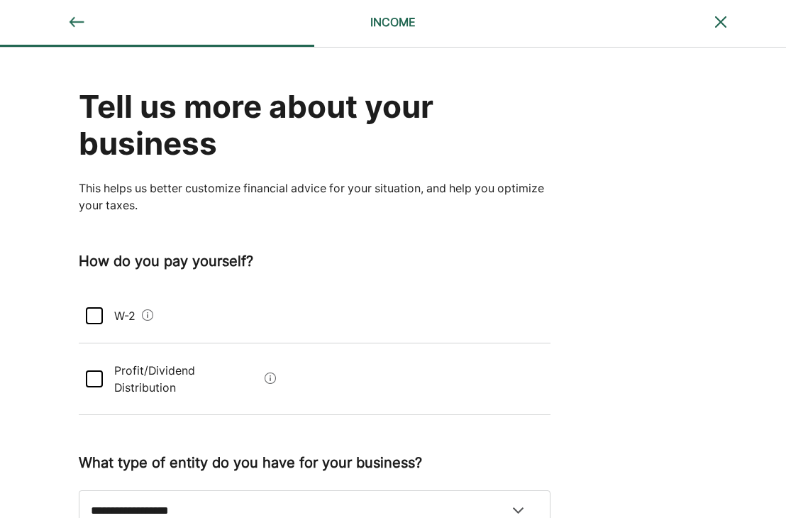
scroll to position [0, 0]
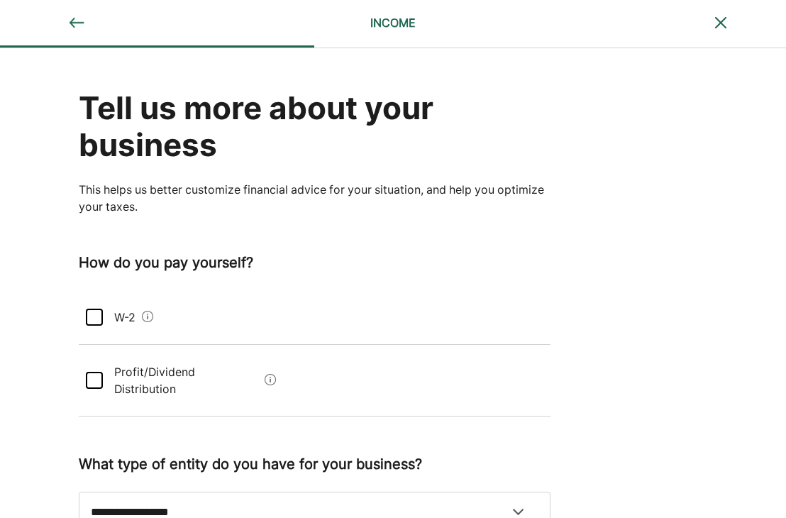
click at [497, 271] on div "How do you pay yourself?" at bounding box center [315, 261] width 472 height 24
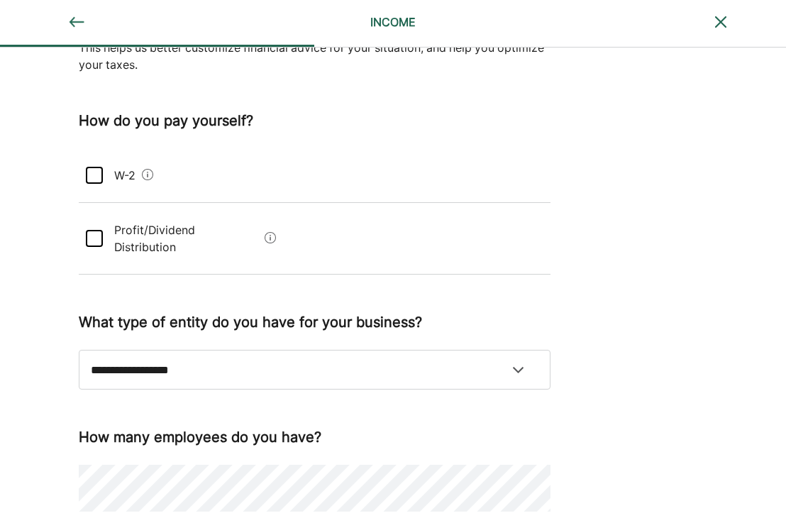
scroll to position [170, 0]
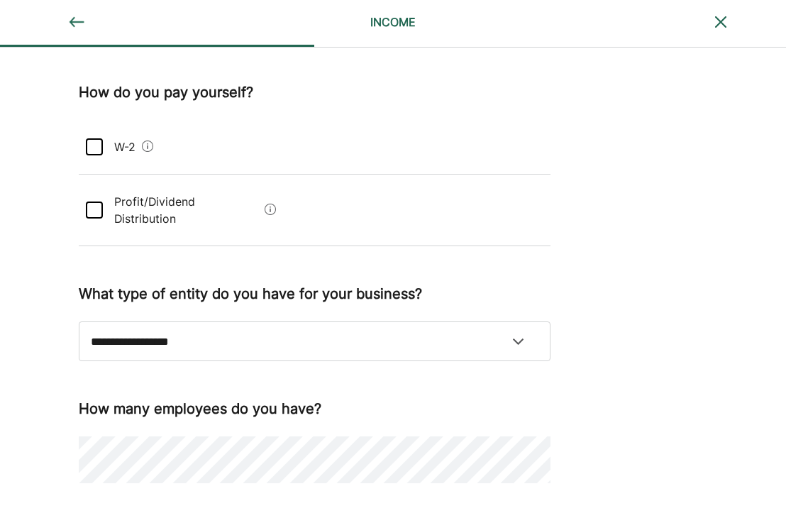
click at [92, 204] on div at bounding box center [94, 210] width 17 height 17
click at [348, 329] on select "**********" at bounding box center [315, 341] width 472 height 40
select select "**********"
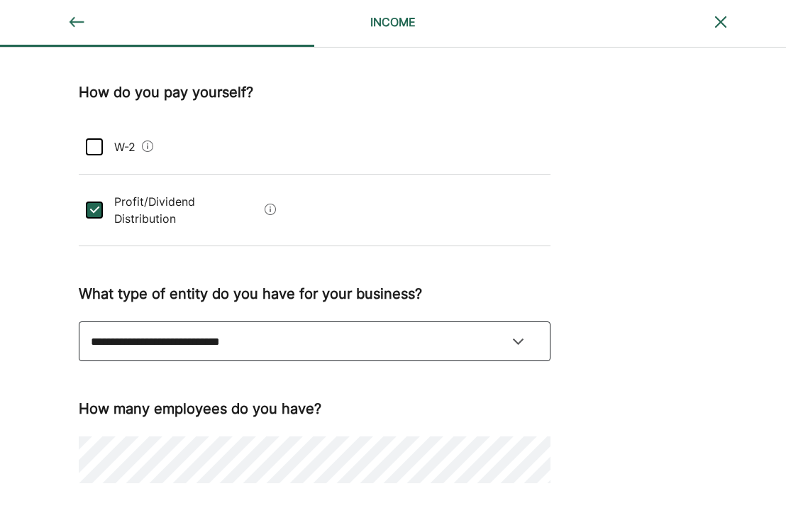
click at [79, 321] on select "**********" at bounding box center [315, 341] width 472 height 40
click at [585, 246] on div "**********" at bounding box center [393, 250] width 786 height 744
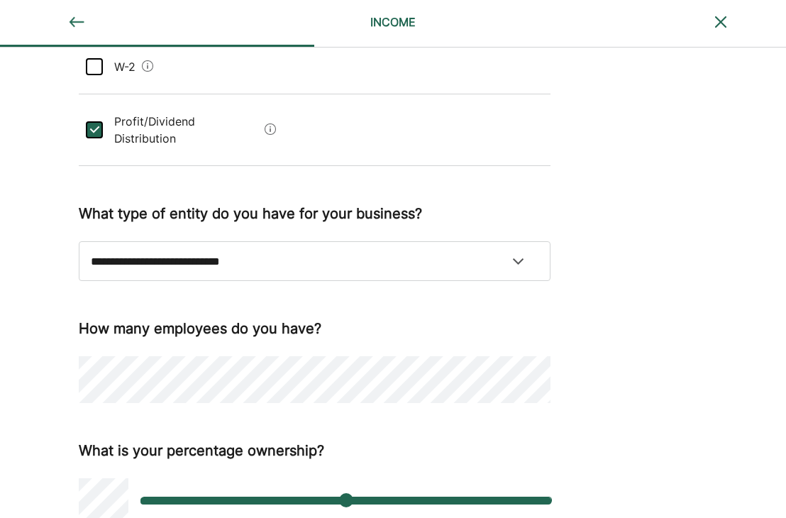
scroll to position [309, 0]
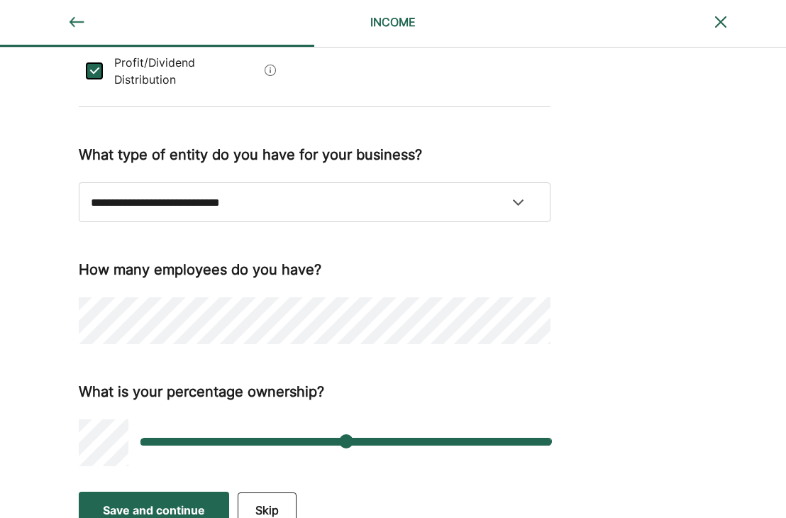
click at [145, 502] on div "Save and continue" at bounding box center [154, 510] width 102 height 17
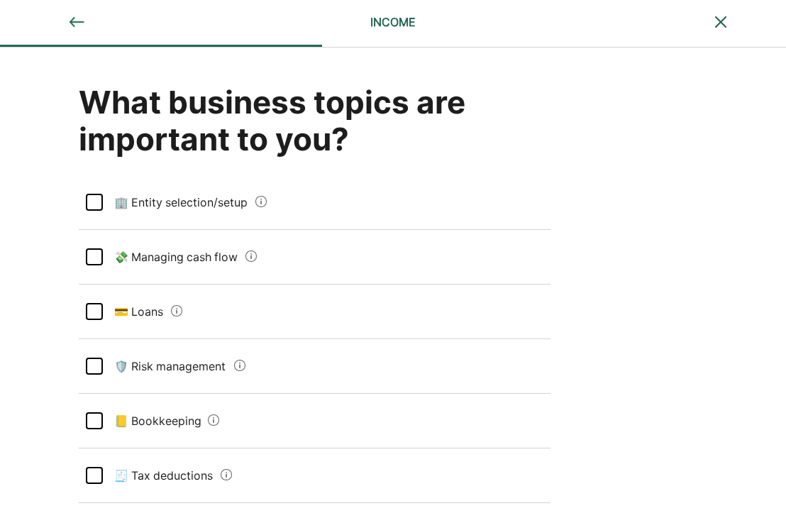
scroll to position [0, 0]
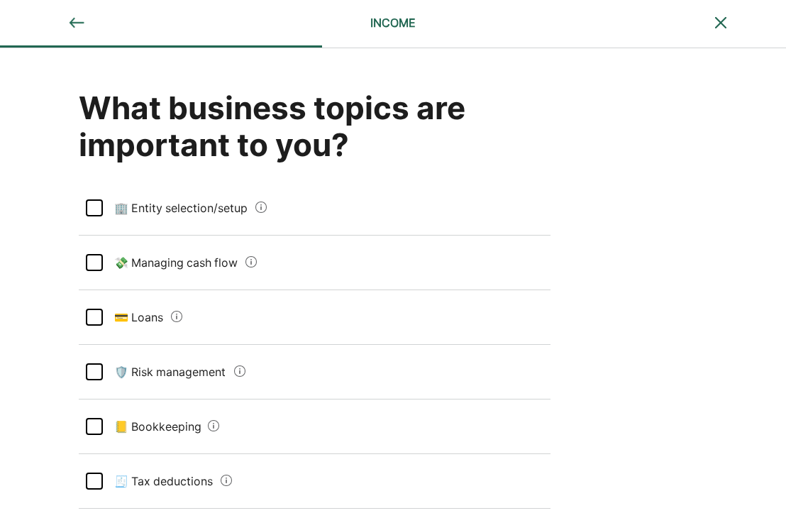
click at [21, 234] on div "What business topics are important to you? 🏢 Entity selection/setup 💸 Managing …" at bounding box center [393, 426] width 786 height 756
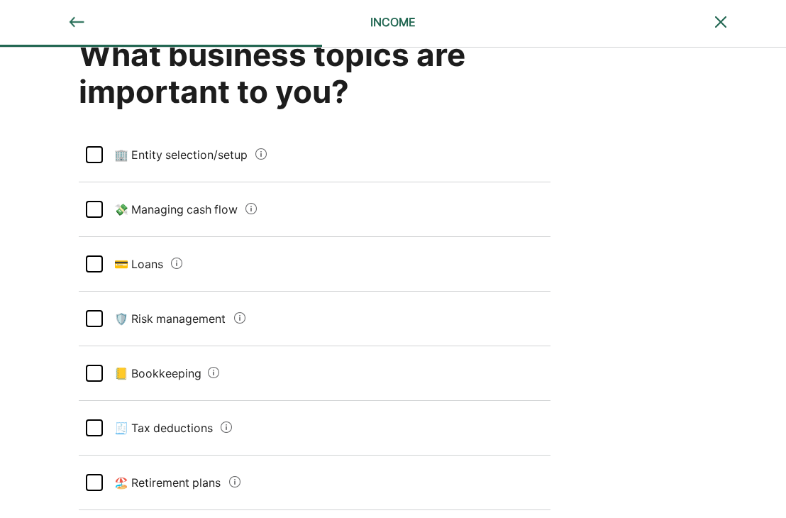
scroll to position [57, 0]
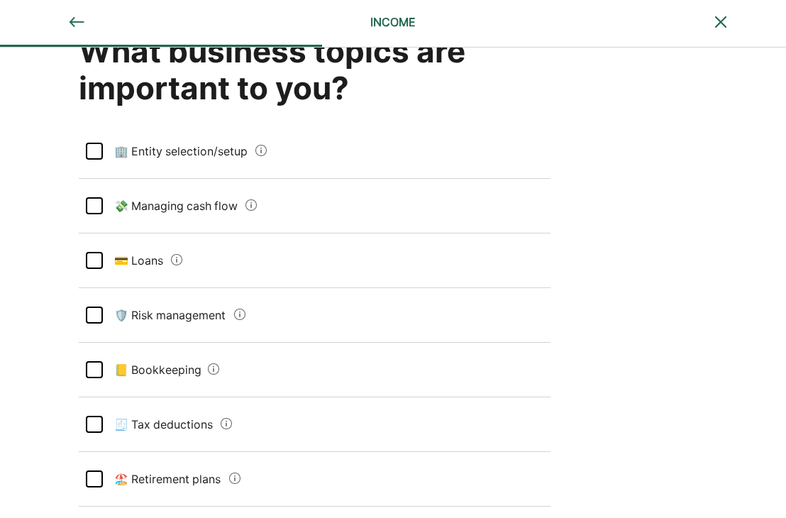
click at [87, 150] on div at bounding box center [94, 151] width 17 height 17
click at [95, 206] on div at bounding box center [94, 205] width 17 height 17
click at [94, 316] on div at bounding box center [94, 315] width 17 height 17
click at [48, 404] on div "What business topics are important to you? L 🏢 Entity selection/setup L 💸 Manag…" at bounding box center [393, 369] width 786 height 756
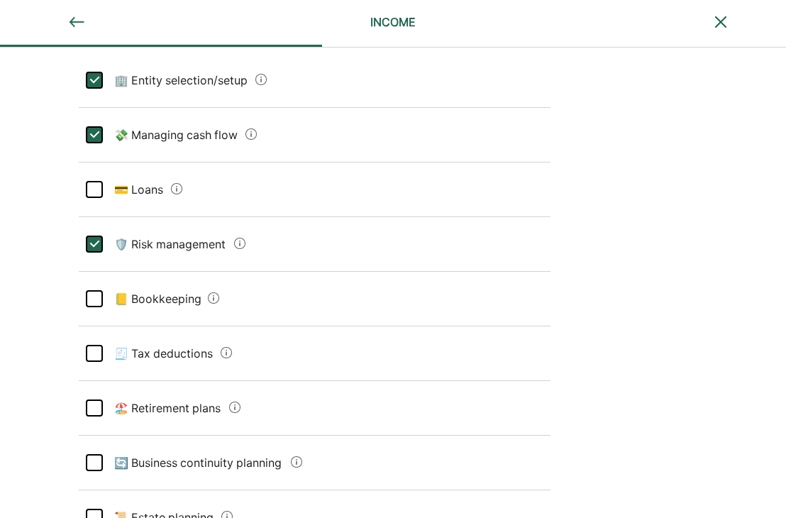
scroll to position [199, 0]
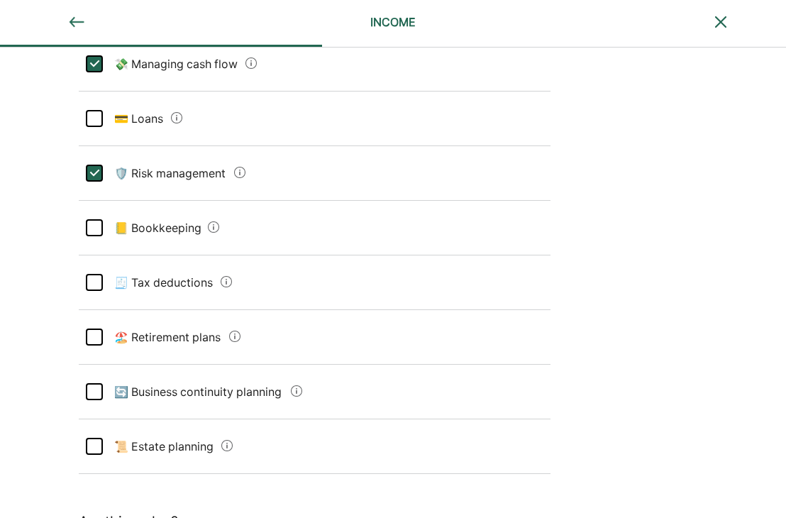
click at [98, 336] on div at bounding box center [94, 337] width 17 height 17
click at [95, 387] on div at bounding box center [94, 391] width 17 height 17
click at [90, 447] on div at bounding box center [94, 446] width 17 height 17
click at [33, 408] on div "What business topics are important to you? L 🏢 Entity selection/setup L 💸 Manag…" at bounding box center [393, 228] width 786 height 756
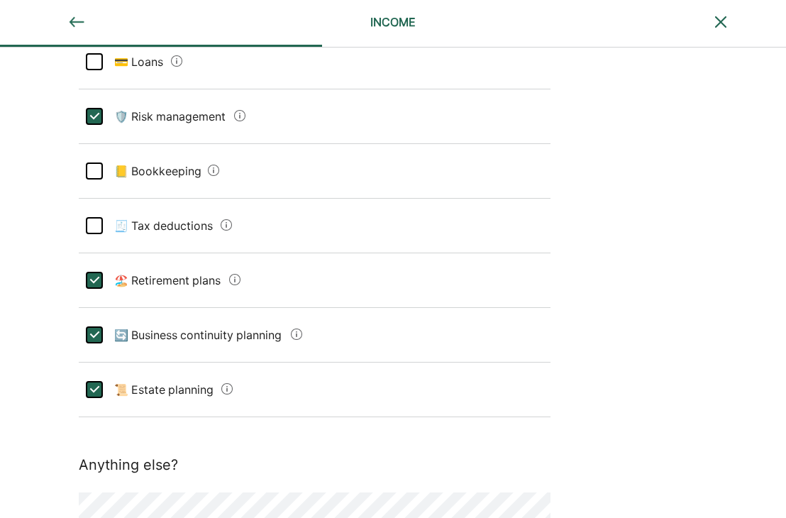
scroll to position [284, 0]
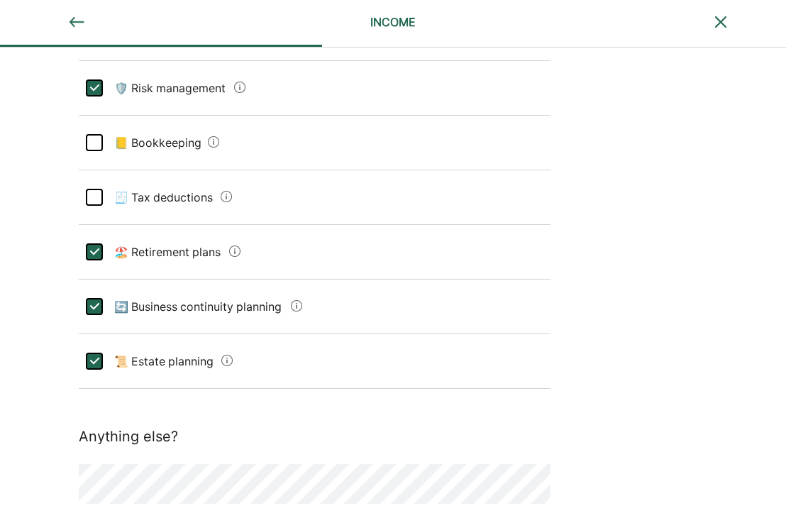
click at [89, 201] on div at bounding box center [94, 197] width 17 height 17
click at [92, 141] on div at bounding box center [94, 142] width 17 height 17
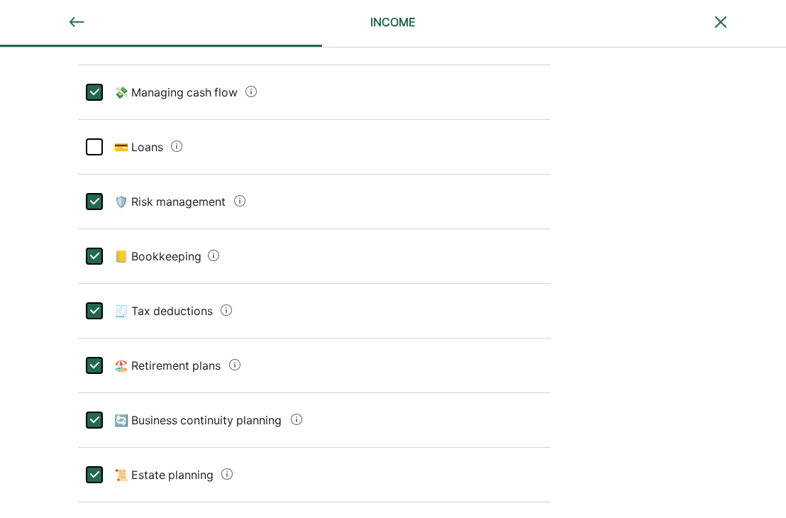
click at [92, 141] on div at bounding box center [94, 146] width 17 height 17
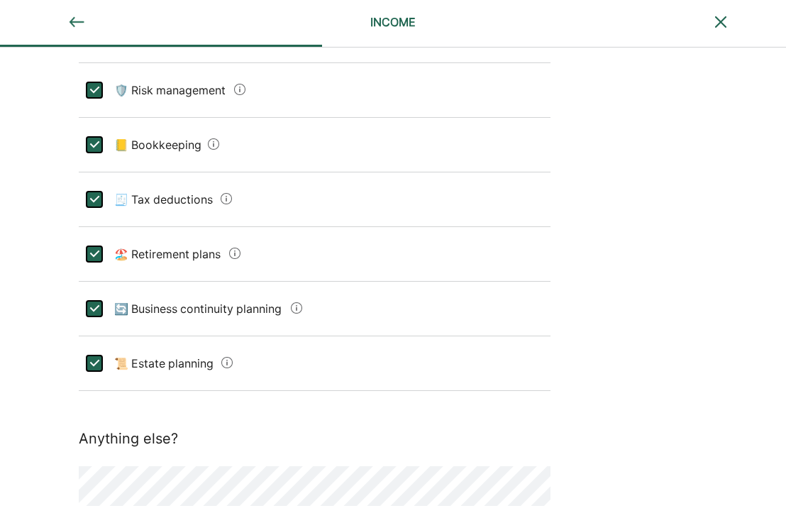
scroll to position [338, 0]
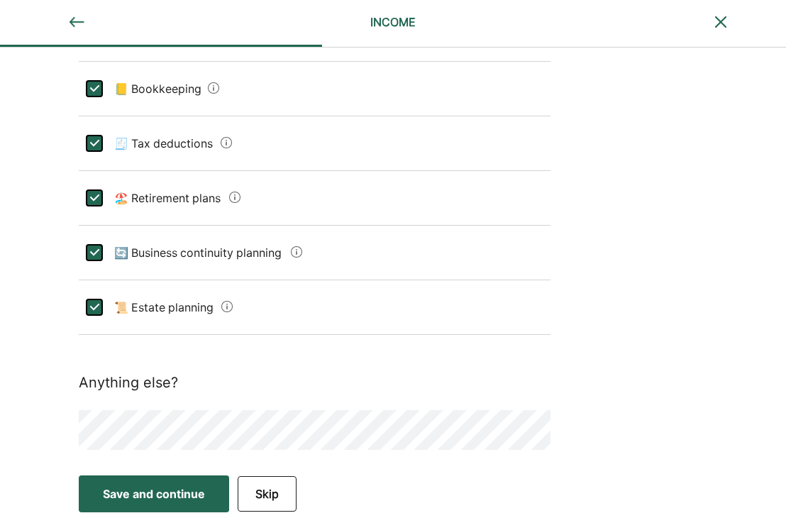
click at [18, 436] on div "What business topics are important to you? L 🏢 Entity selection/setup L 💸 Manag…" at bounding box center [393, 88] width 786 height 756
click at [119, 500] on div "Save and continue" at bounding box center [154, 493] width 102 height 17
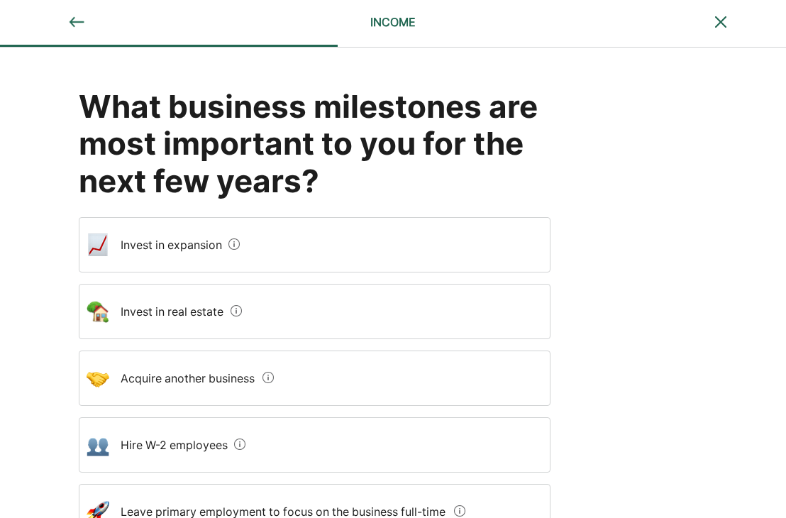
scroll to position [0, 0]
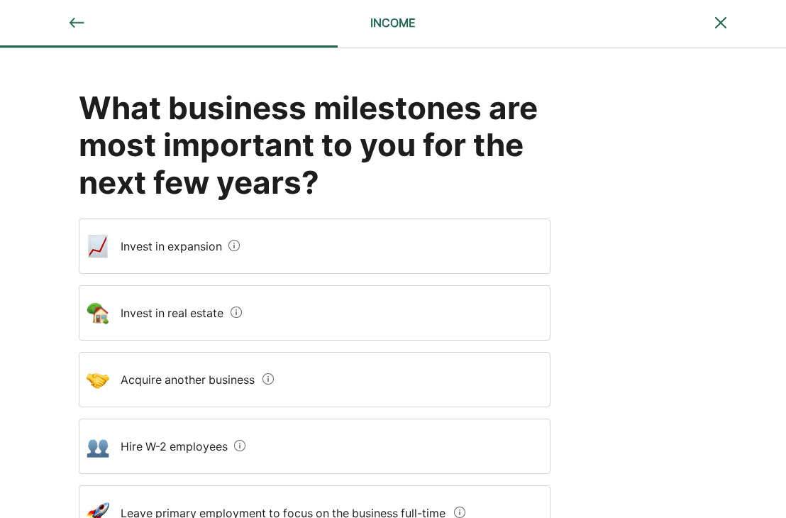
click at [204, 249] on expansion "Invest in expansion" at bounding box center [166, 246] width 114 height 40
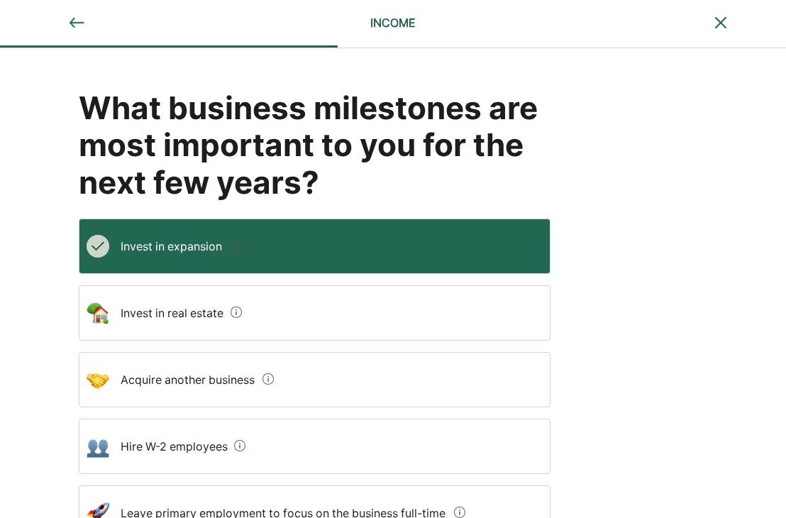
click at [7, 321] on div "What business milestones are most important to you for the next few years? Inve…" at bounding box center [393, 406] width 786 height 717
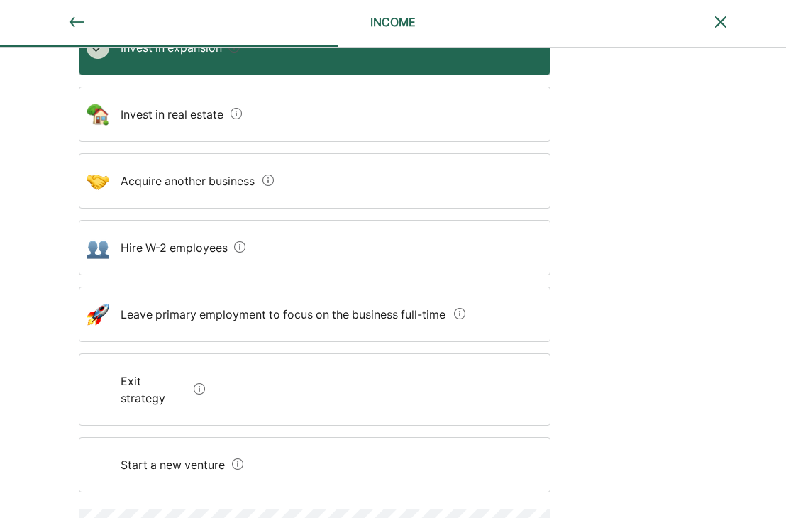
scroll to position [227, 0]
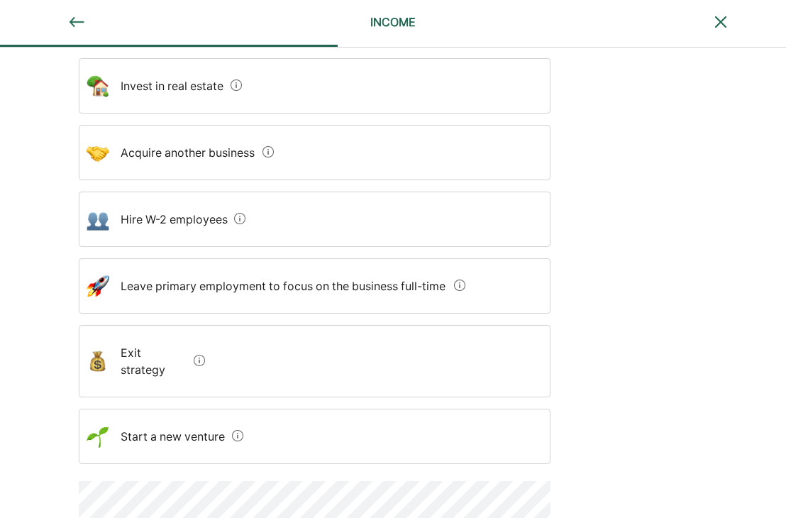
click at [193, 219] on employees "Hire W-2 employees" at bounding box center [168, 219] width 119 height 40
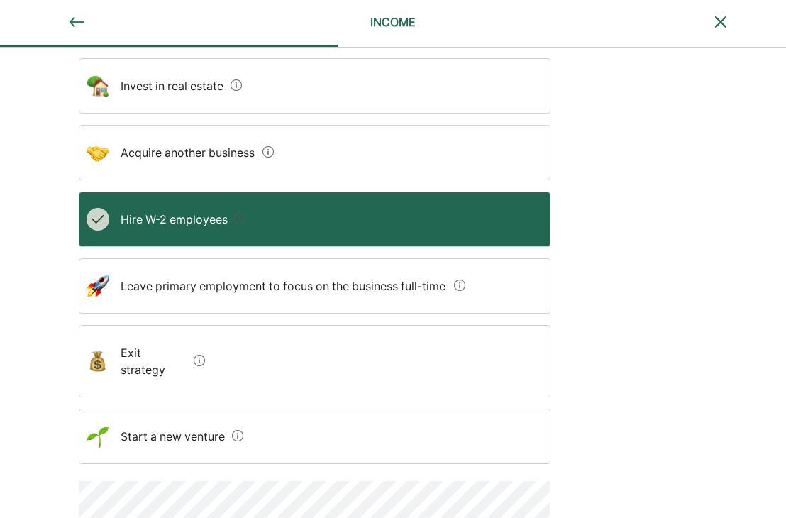
click at [37, 376] on div "What business milestones are most important to you for the next few years? Inve…" at bounding box center [393, 179] width 786 height 717
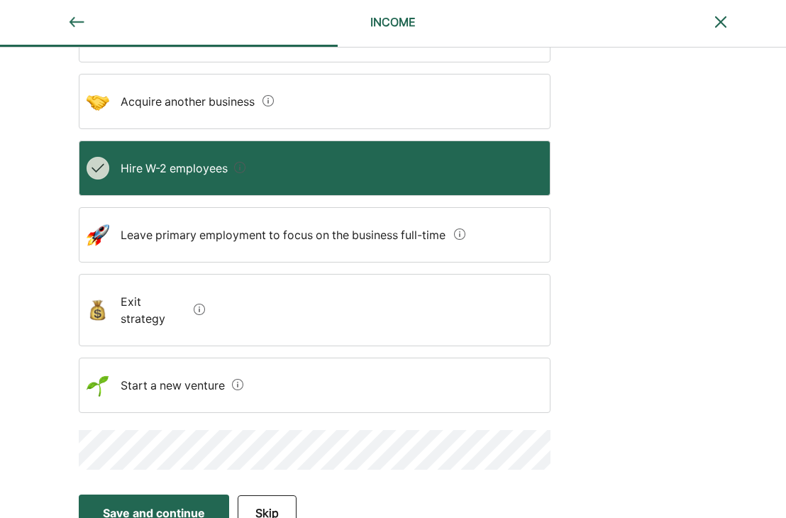
scroll to position [280, 0]
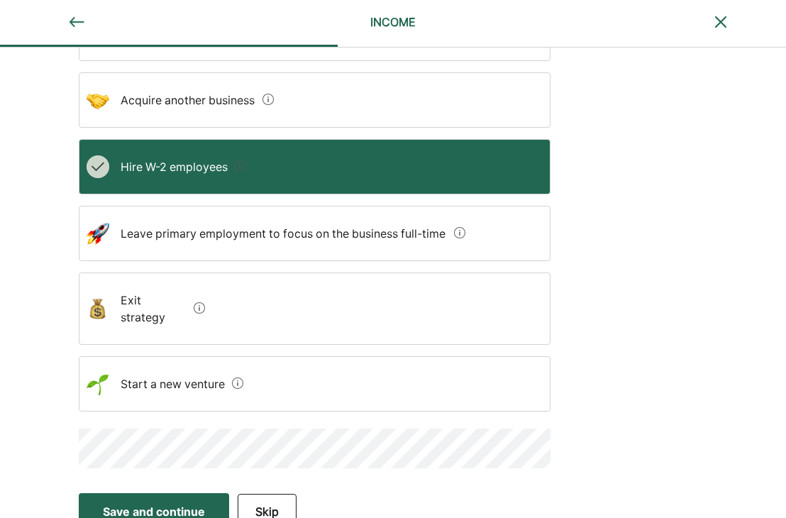
click at [772, 112] on div "What business milestones are most important to you for the next few years? Inve…" at bounding box center [393, 127] width 786 height 717
click at [52, 408] on div "What business milestones are most important to you for the next few years? Inve…" at bounding box center [393, 127] width 786 height 717
click at [122, 503] on div "Save and continue" at bounding box center [154, 511] width 102 height 17
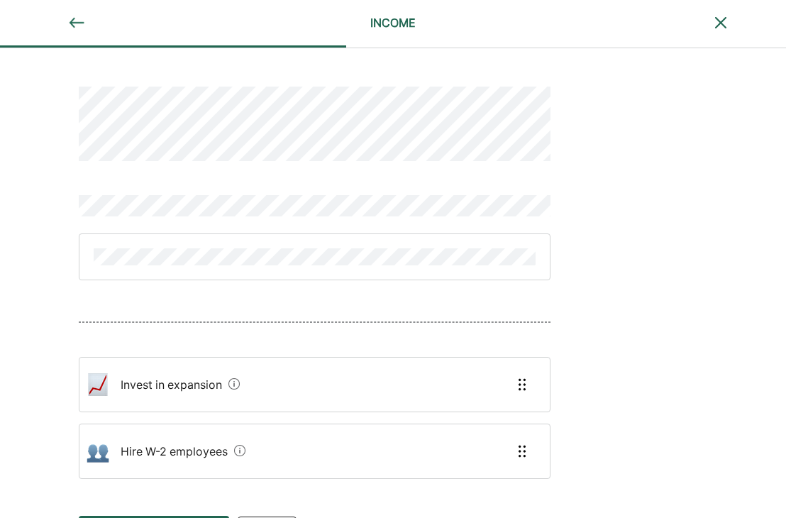
click at [675, 262] on div "Invest in expansion Hire W-2 employees" at bounding box center [393, 277] width 786 height 459
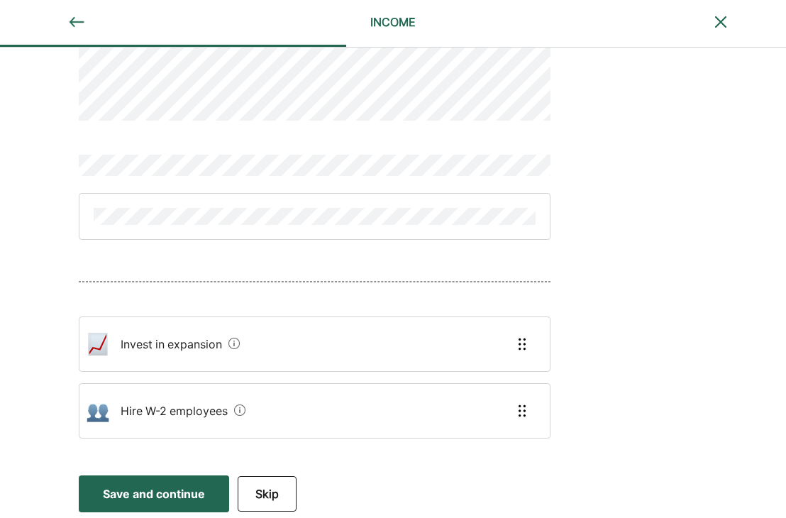
scroll to position [29, 0]
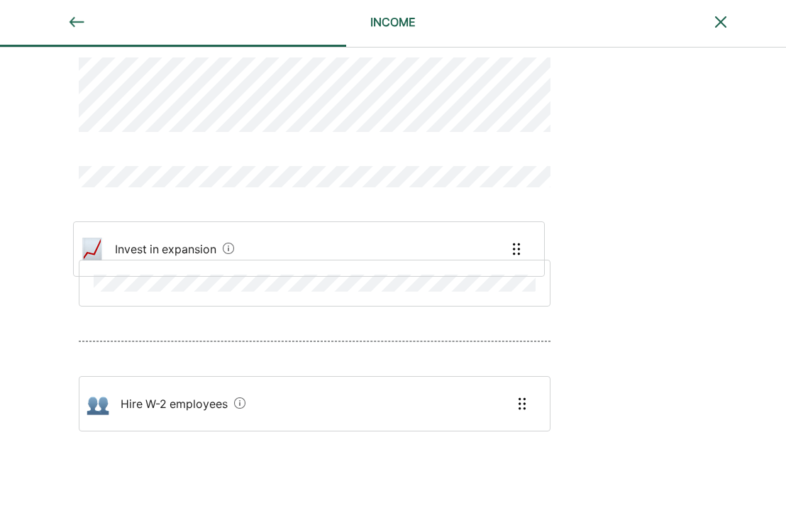
drag, startPoint x: 332, startPoint y: 346, endPoint x: 329, endPoint y: 241, distance: 105.1
click at [329, 241] on div "Invest in expansion Hire W-2 employees" at bounding box center [315, 260] width 472 height 475
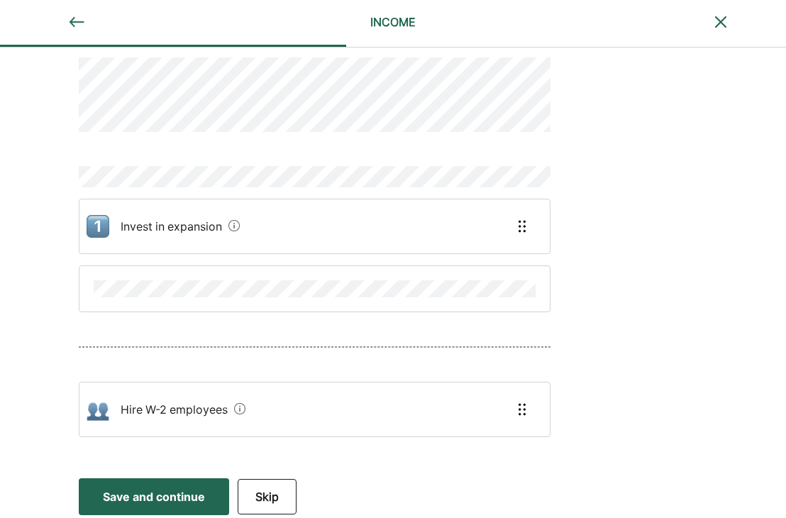
scroll to position [30, 0]
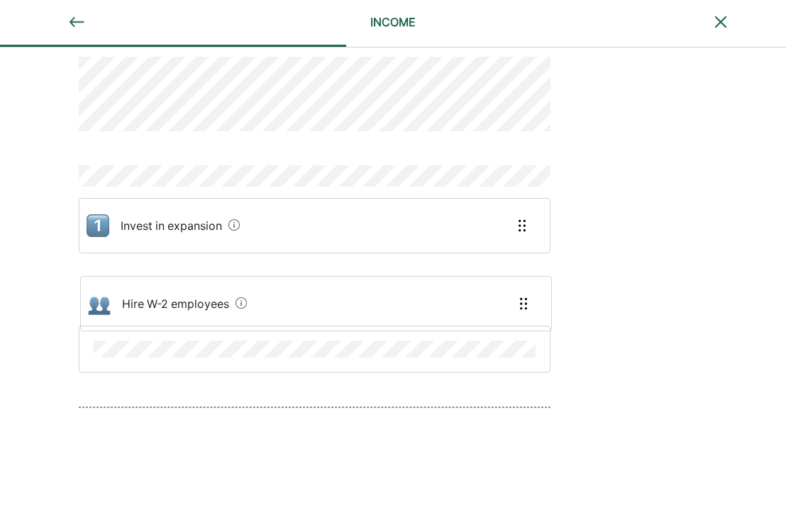
drag, startPoint x: 210, startPoint y: 394, endPoint x: 214, endPoint y: 278, distance: 115.7
click at [214, 278] on div "Invest in expansion Hire W-2 employees" at bounding box center [315, 268] width 472 height 490
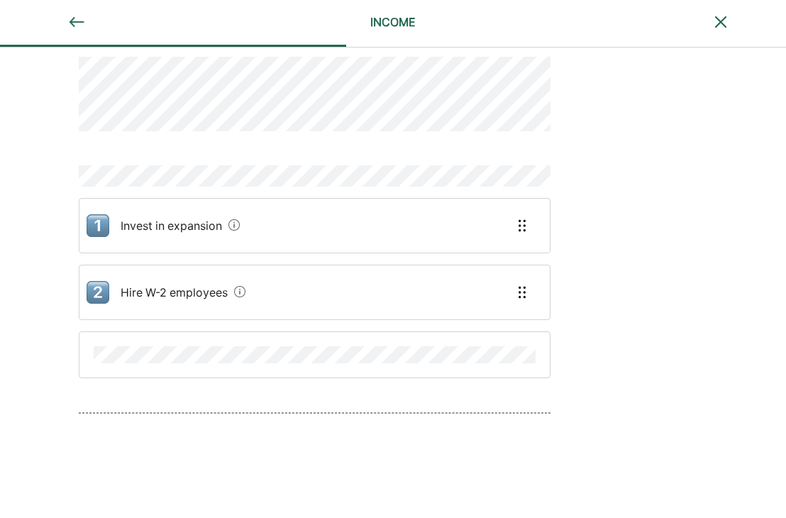
click at [585, 354] on div "Invest in expansion Hire W-2 employees" at bounding box center [393, 276] width 786 height 517
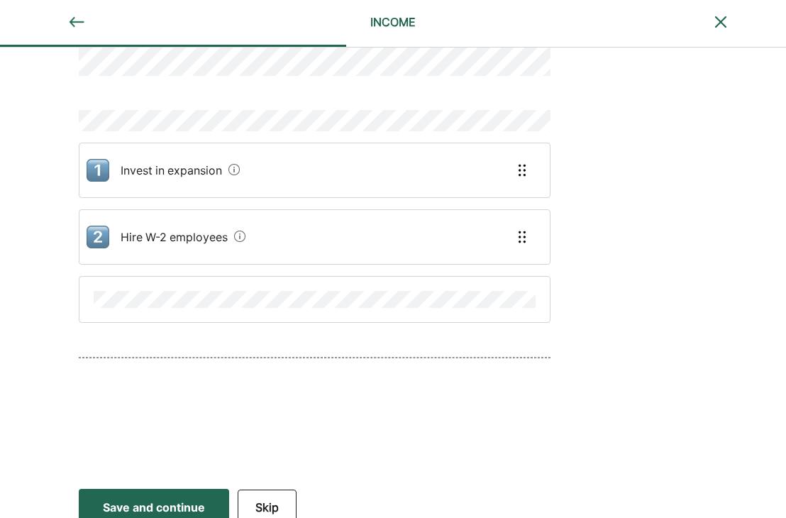
scroll to position [99, 0]
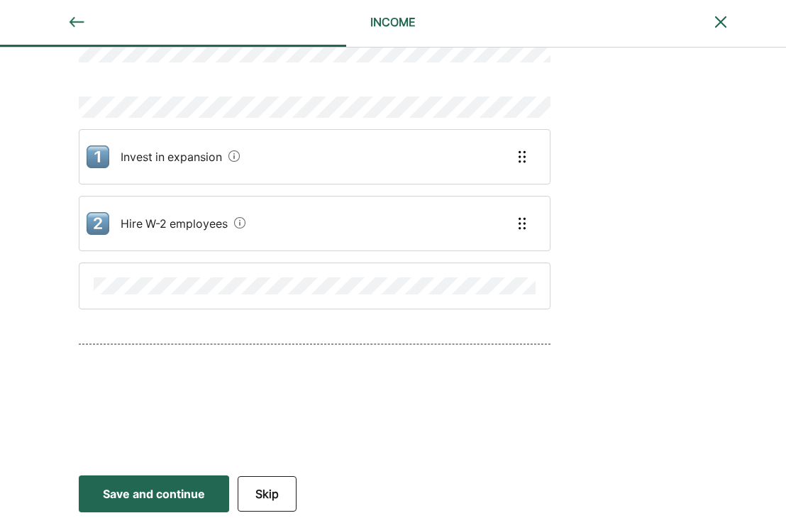
click at [169, 496] on div "Save and continue" at bounding box center [154, 493] width 102 height 17
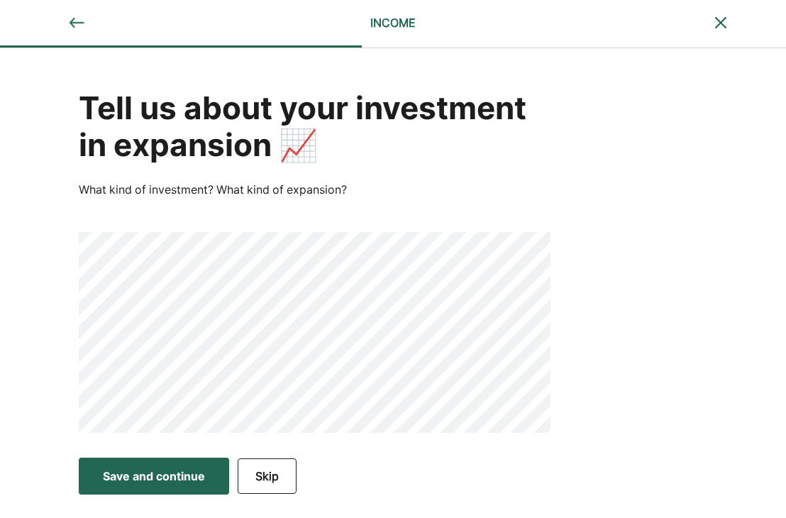
click at [171, 485] on button "Save and continue Save Save and continue" at bounding box center [154, 476] width 150 height 37
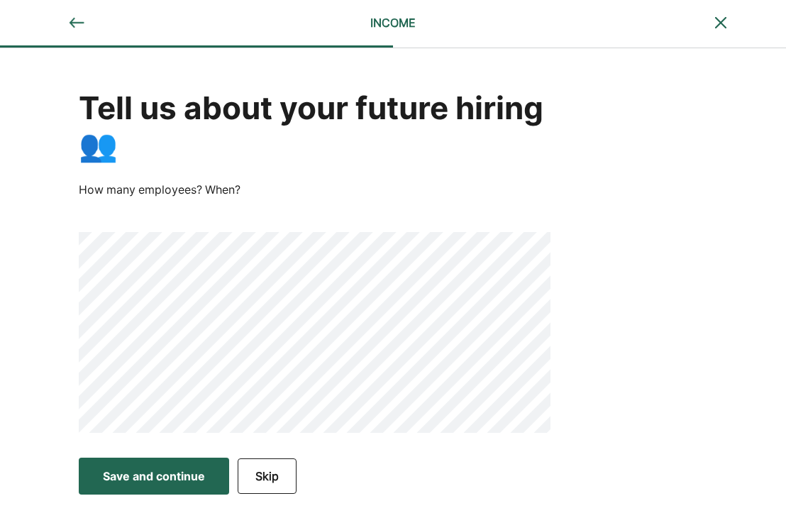
click at [571, 254] on div "Tell us about your future hiring 👥 How many employees? When?" at bounding box center [393, 249] width 786 height 402
click at [182, 493] on button "Save and continue Save Save and continue" at bounding box center [154, 476] width 150 height 37
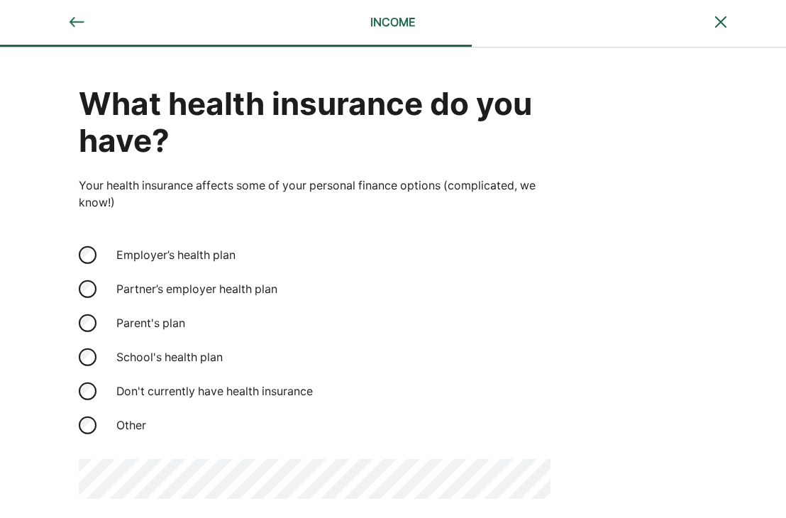
scroll to position [61, 0]
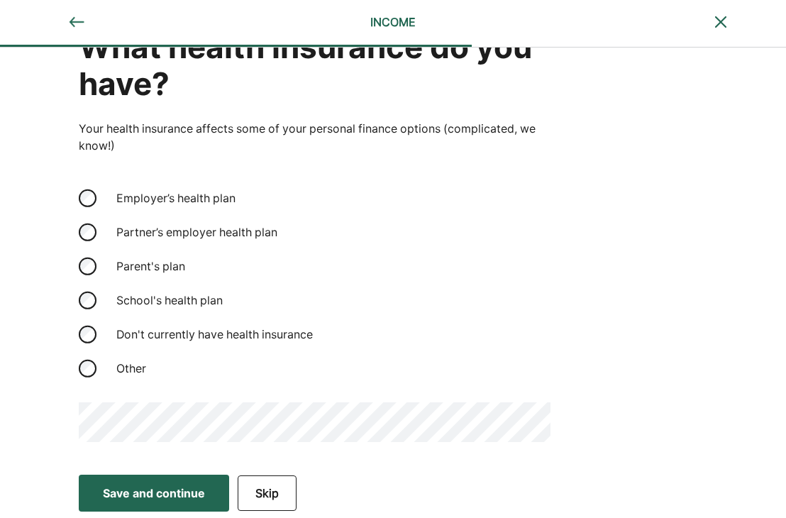
click at [159, 507] on button "Save and continue Save Save and continue" at bounding box center [154, 493] width 150 height 37
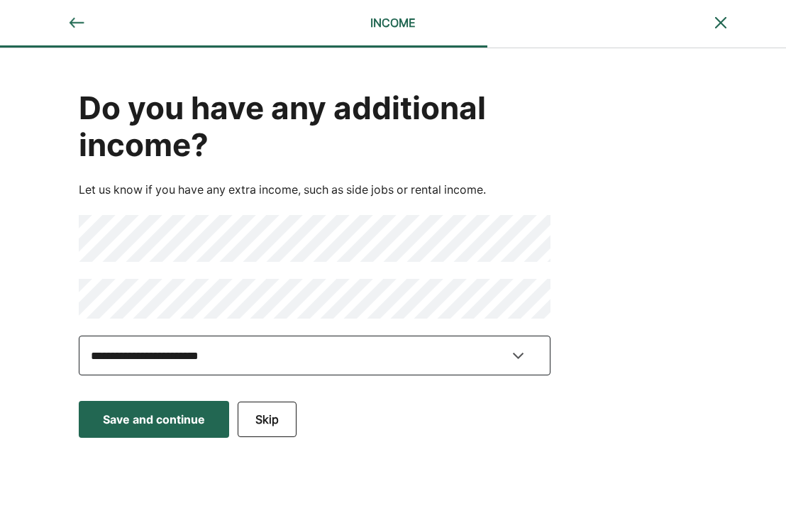
click at [297, 348] on select "**********" at bounding box center [315, 356] width 472 height 40
select select "********"
click at [79, 336] on select "**********" at bounding box center [315, 356] width 472 height 40
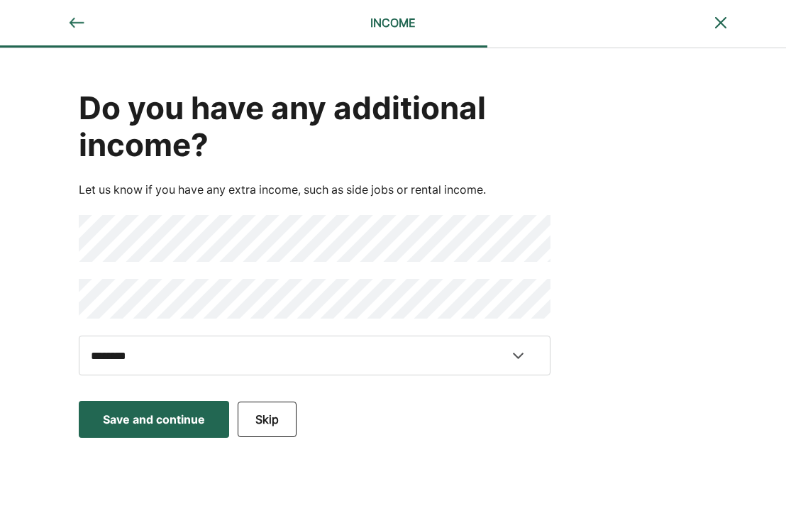
click at [160, 411] on div "Save and continue" at bounding box center [154, 419] width 102 height 17
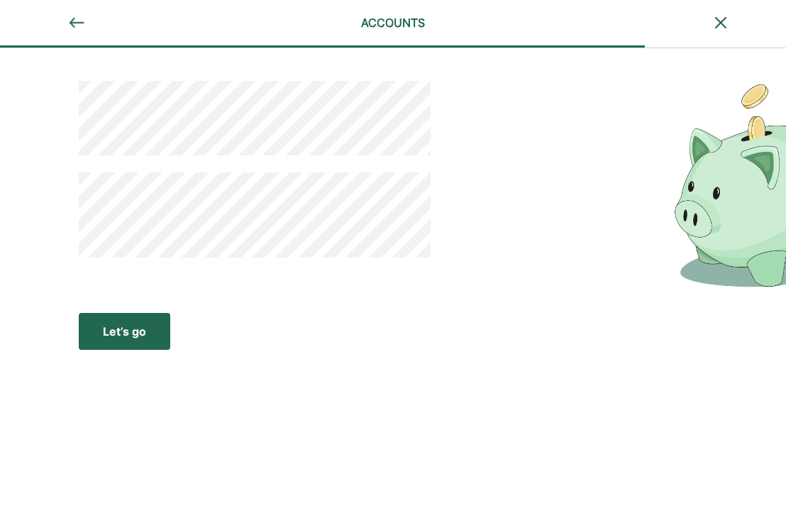
click at [144, 343] on button "Let’s go Save Let’s go" at bounding box center [125, 331] width 92 height 37
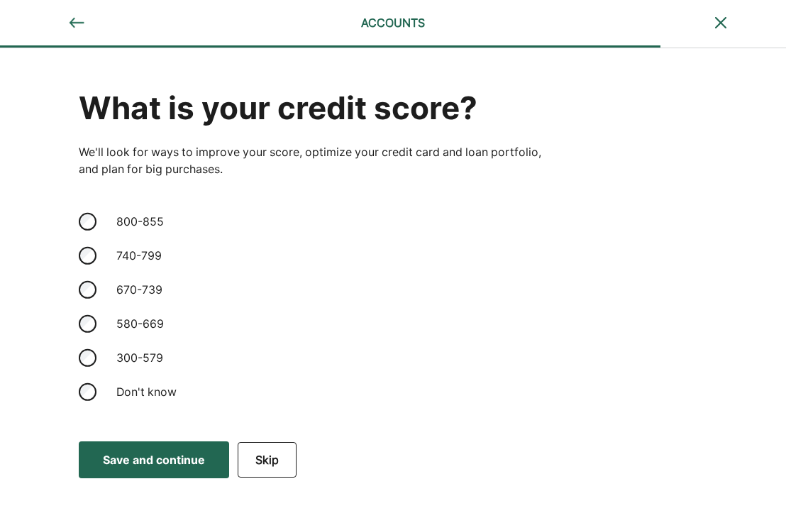
click at [177, 446] on button "Save and continue Save Save and continue" at bounding box center [154, 459] width 150 height 37
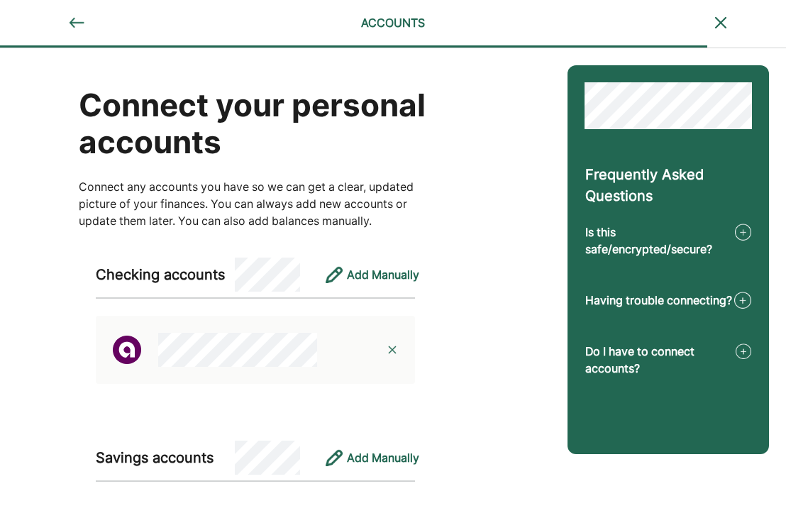
click at [370, 195] on div "Connect any accounts you have so we can get a clear, updated picture of your fi…" at bounding box center [256, 203] width 354 height 51
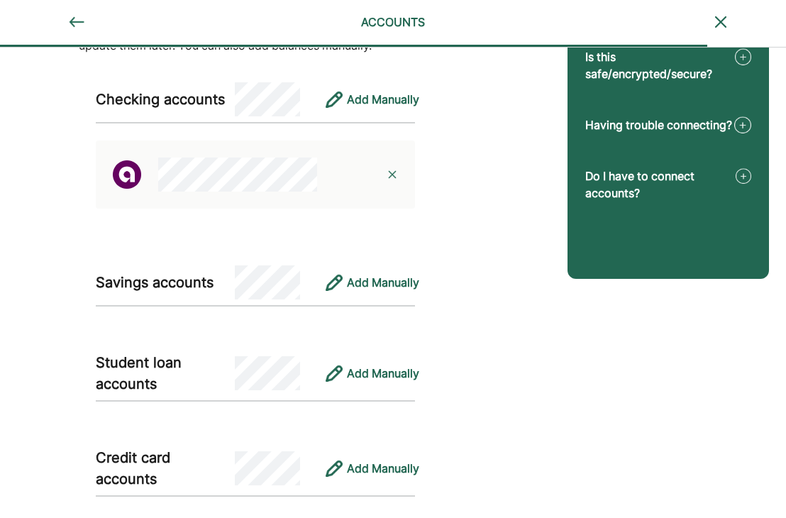
scroll to position [227, 0]
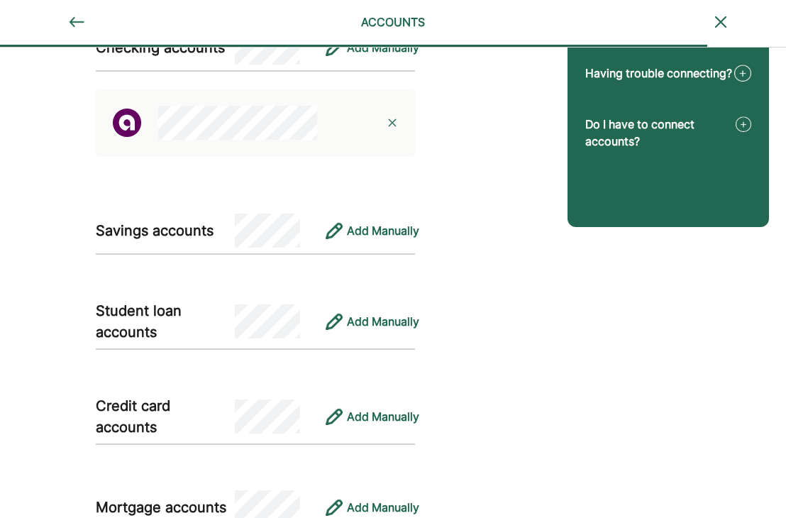
click at [471, 280] on div "Connect your personal accounts Connect any accounts you have so we can get a cl…" at bounding box center [275, 426] width 551 height 1211
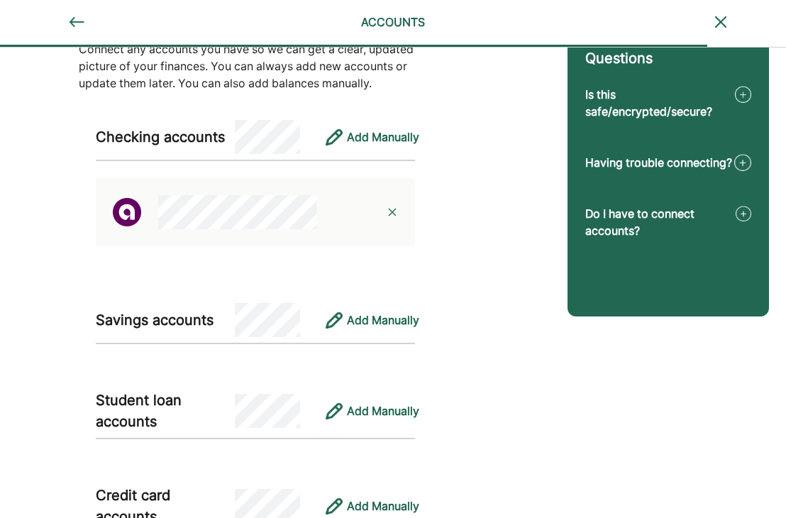
scroll to position [109, 0]
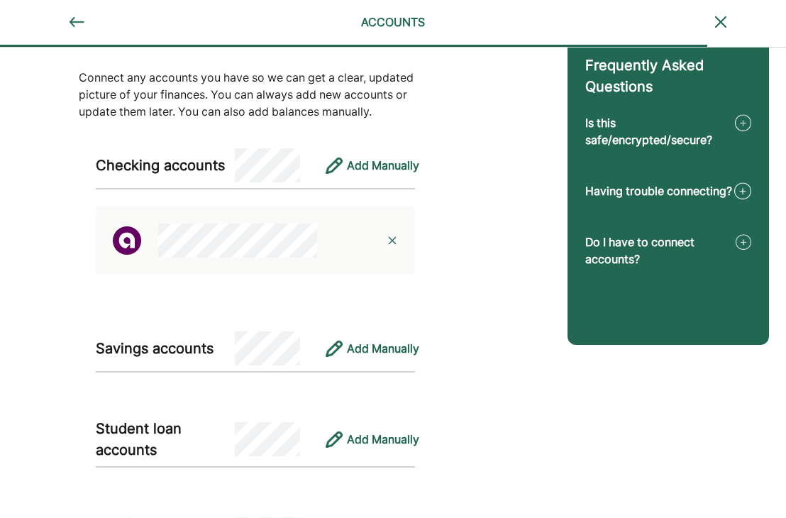
click at [228, 451] on div "Student loan accounts" at bounding box center [166, 439] width 140 height 43
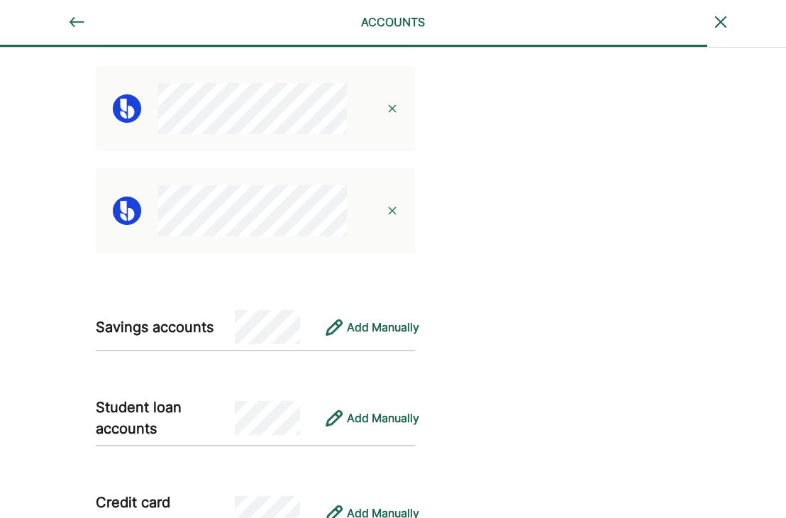
scroll to position [478, 0]
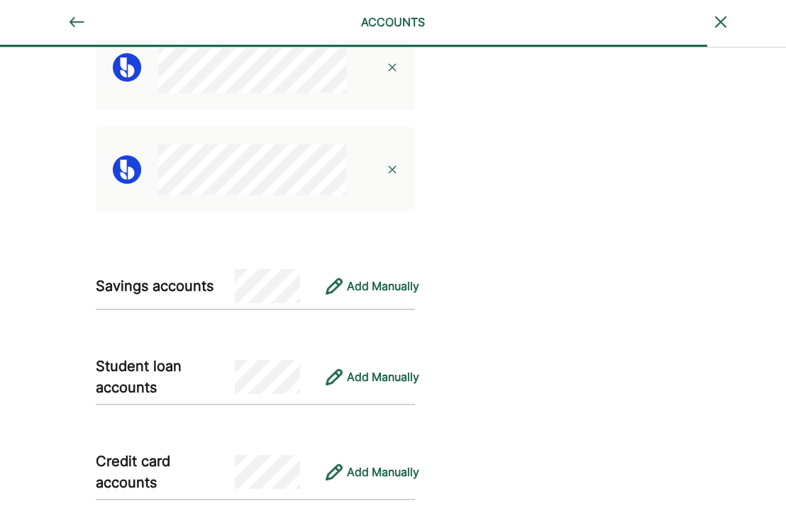
click at [622, 451] on div "Frequently Asked Questions Is this safe/encrypted/secure? Having trouble connec…" at bounding box center [669, 329] width 236 height 1518
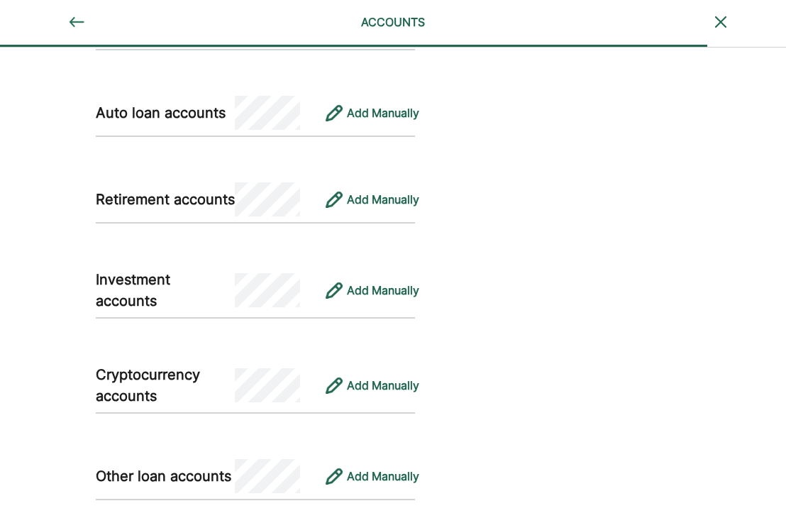
scroll to position [1097, 0]
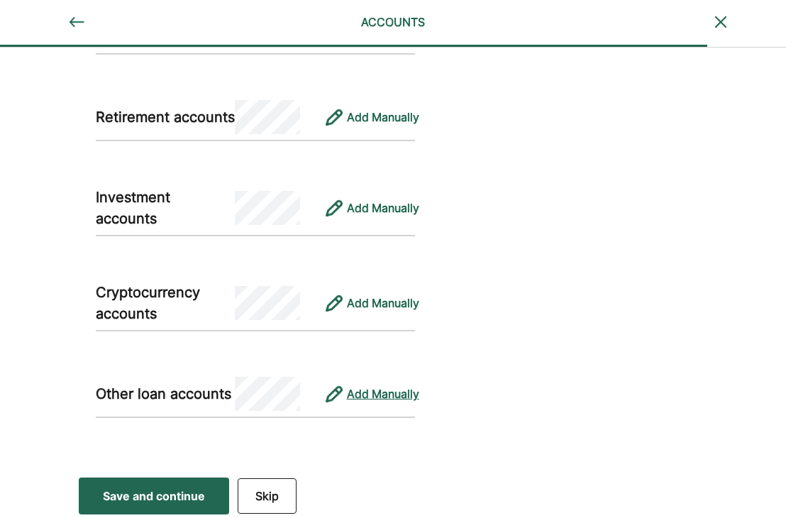
click at [372, 386] on div "Add Manually" at bounding box center [383, 393] width 72 height 17
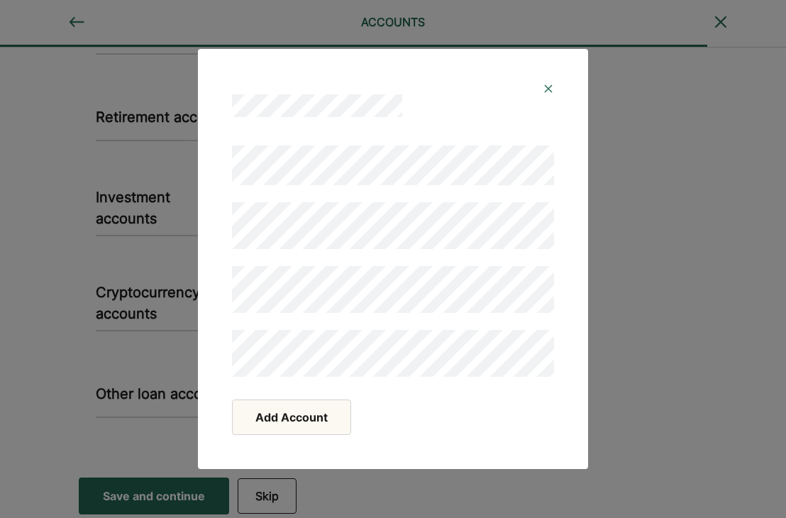
click at [329, 420] on button "Add Account" at bounding box center [291, 416] width 119 height 35
click at [266, 426] on button "Add Account" at bounding box center [291, 416] width 119 height 35
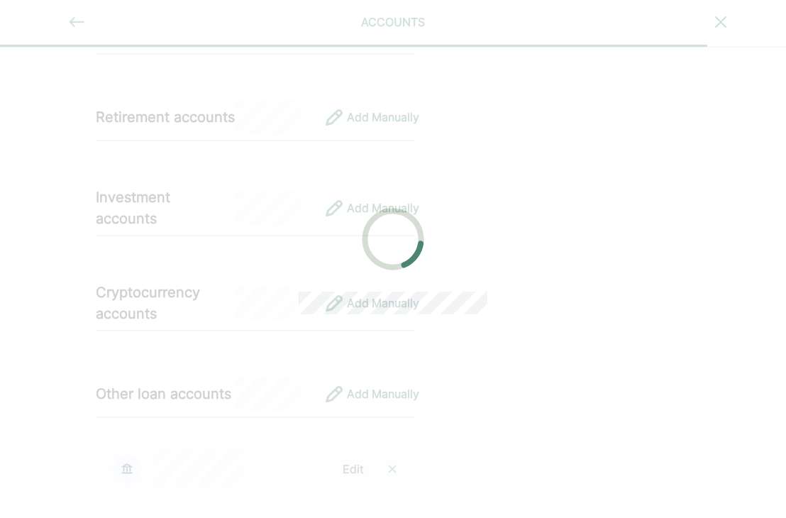
scroll to position [1106, 0]
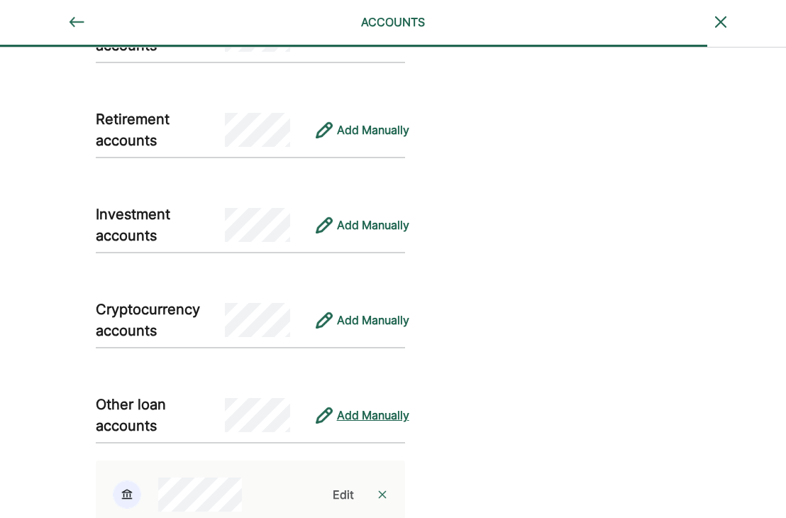
click at [375, 409] on div "Add Manually" at bounding box center [373, 415] width 72 height 17
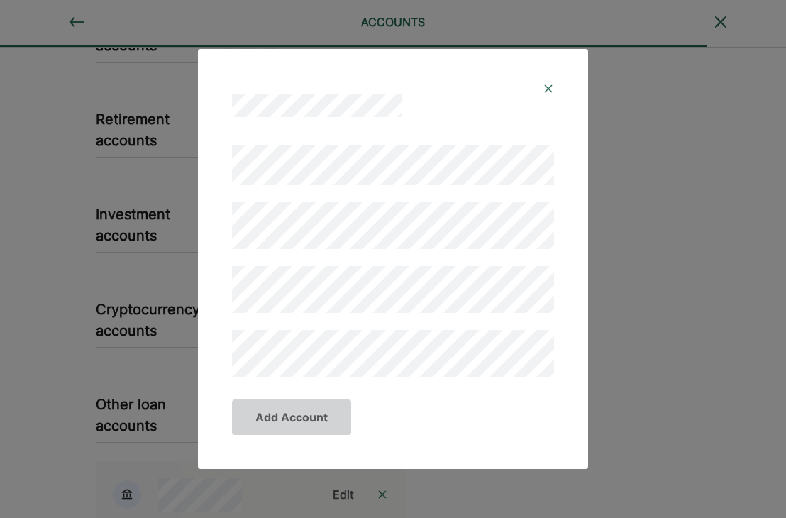
click at [97, 99] on div "Add Account" at bounding box center [393, 259] width 786 height 518
click at [549, 92] on img at bounding box center [548, 88] width 11 height 11
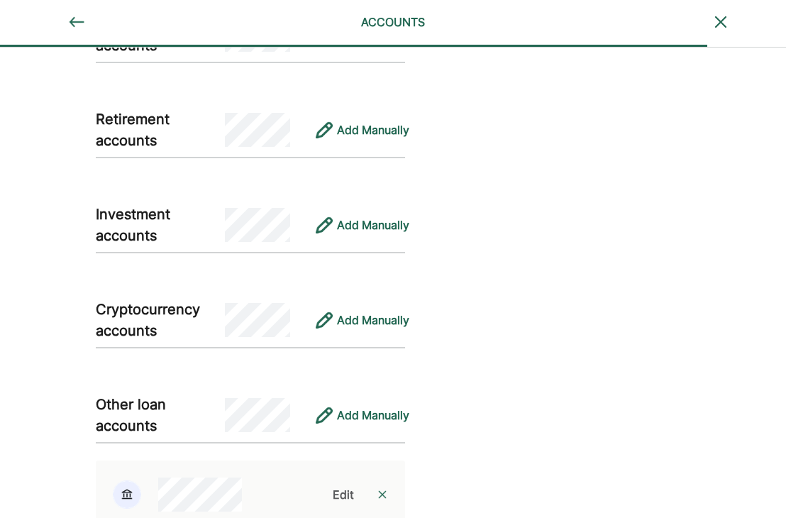
click at [341, 486] on div "Edit" at bounding box center [343, 494] width 21 height 17
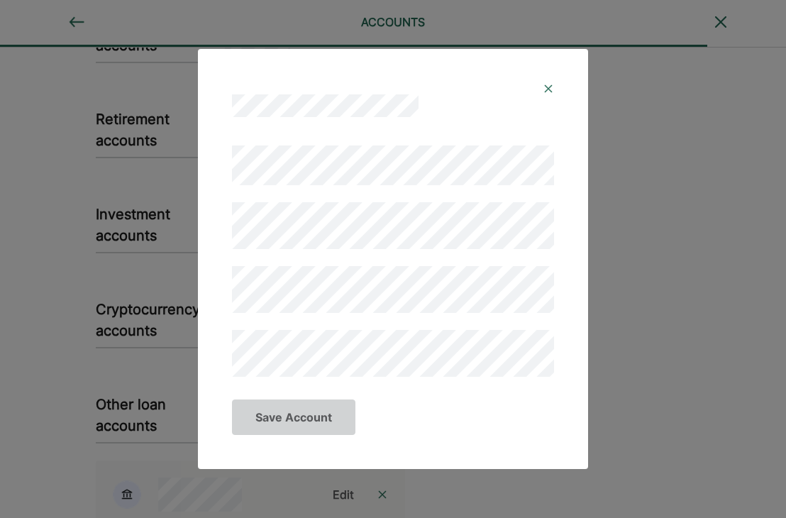
click at [172, 325] on div "Save Account" at bounding box center [393, 259] width 786 height 518
click at [326, 419] on button "Save Account" at bounding box center [293, 416] width 123 height 35
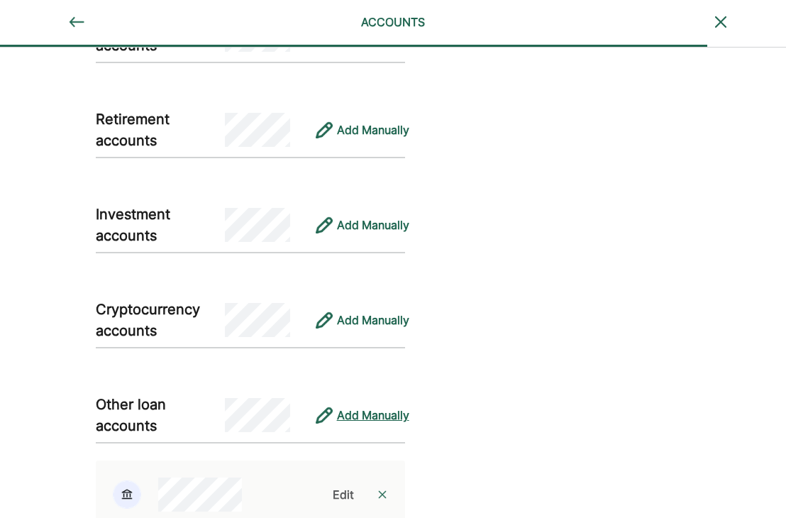
click at [358, 407] on div "Add Manually" at bounding box center [373, 415] width 72 height 17
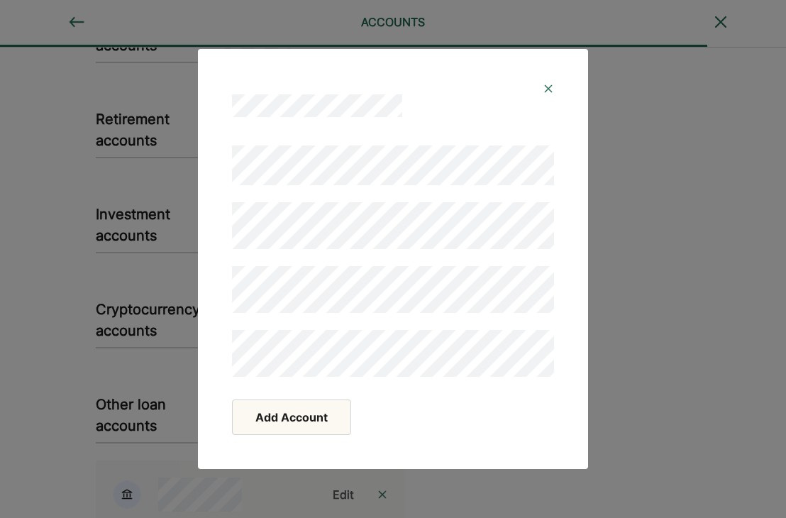
click at [309, 412] on button "Add Account" at bounding box center [291, 416] width 119 height 35
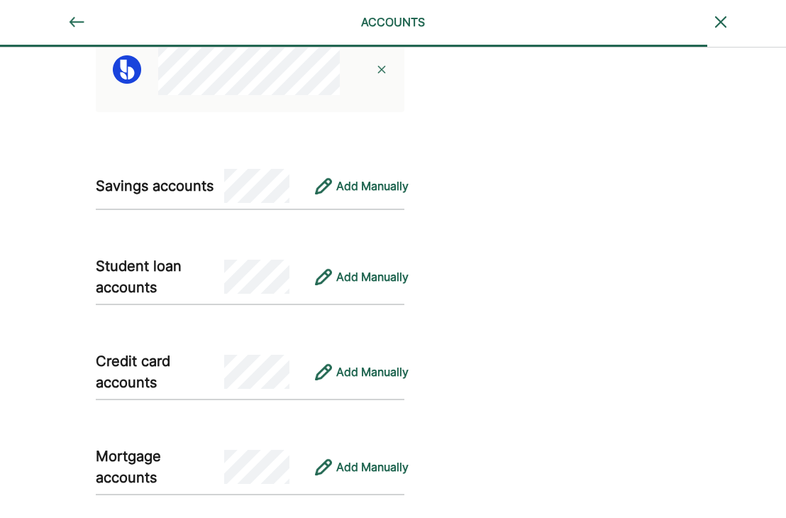
scroll to position [538, 0]
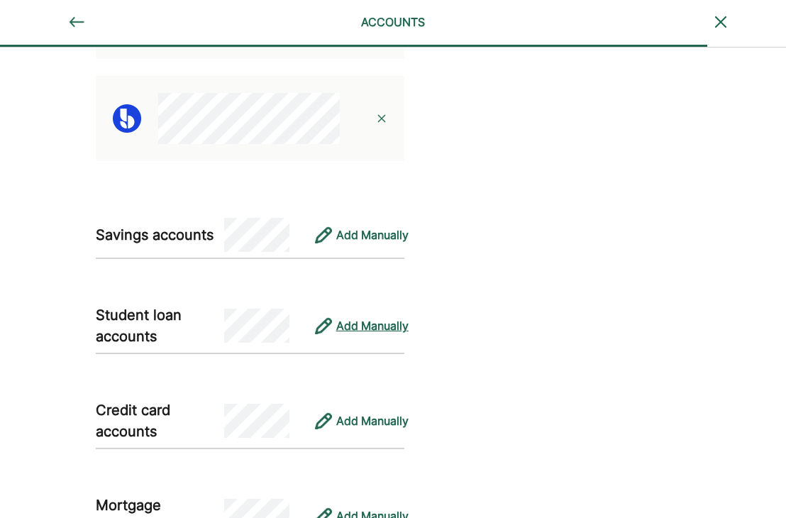
click at [353, 317] on div "Add Manually" at bounding box center [372, 325] width 72 height 17
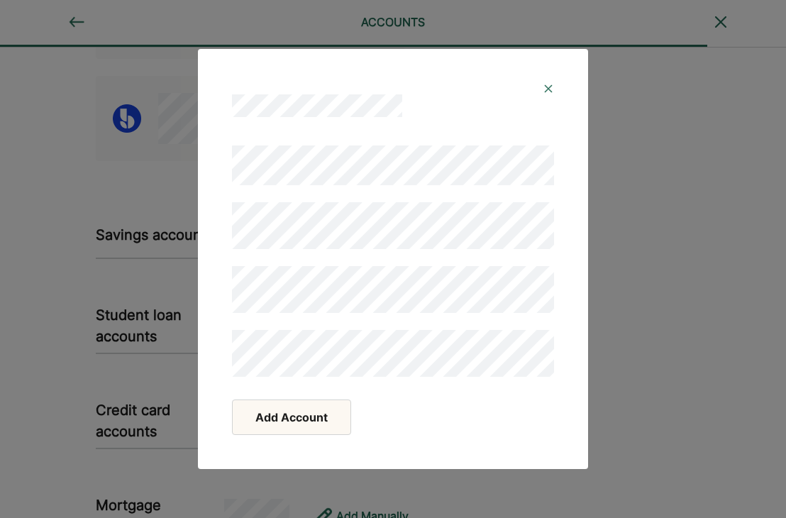
click at [419, 414] on div "Add Account" at bounding box center [393, 416] width 322 height 35
click at [315, 421] on button "Add Account" at bounding box center [291, 416] width 119 height 35
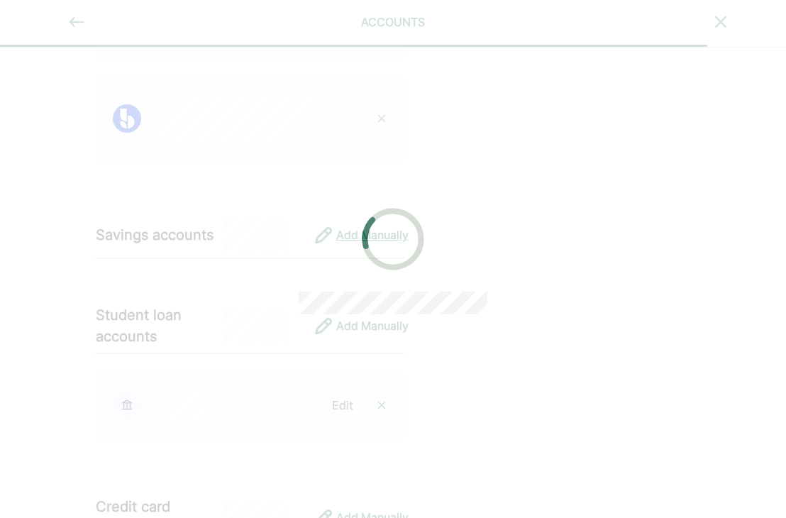
scroll to position [606, 0]
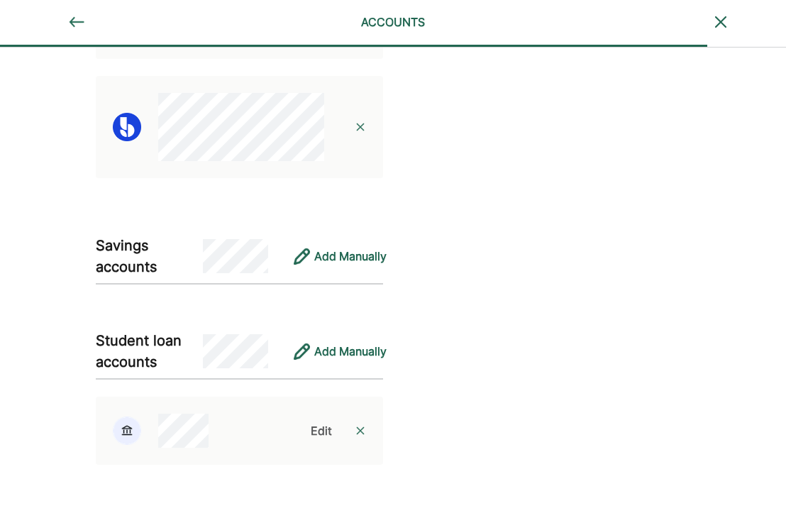
click at [417, 295] on div "Connect your personal accounts Connect any accounts you have so we can get a cl…" at bounding box center [259, 408] width 518 height 1932
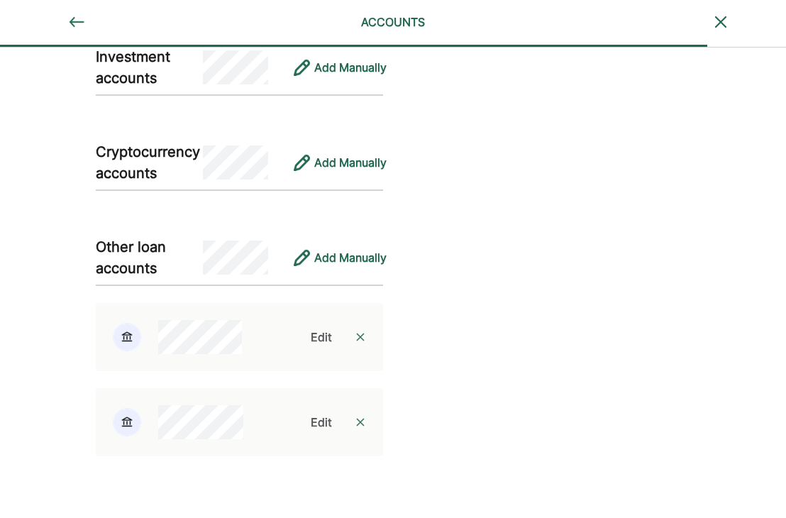
scroll to position [1511, 0]
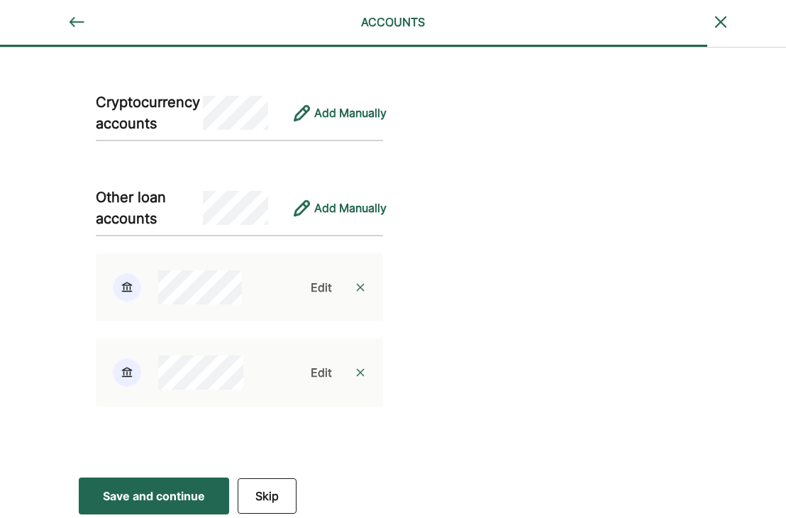
click at [125, 502] on button "Save and continue Save Save and continue" at bounding box center [154, 496] width 150 height 37
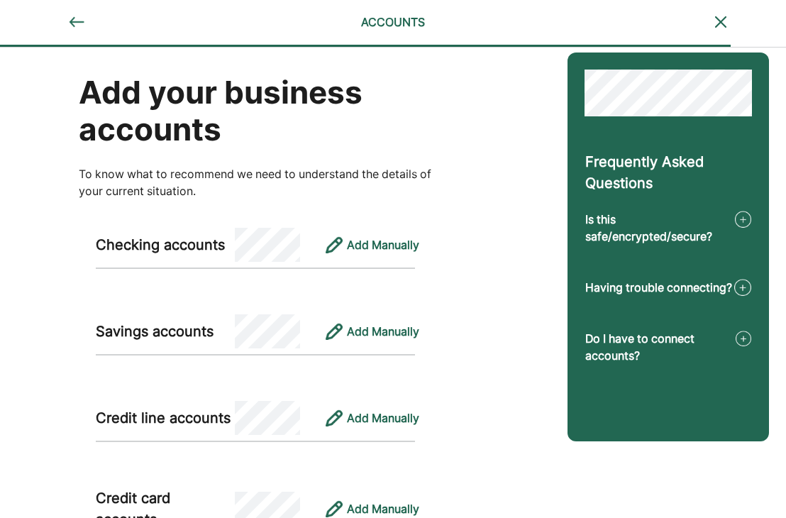
scroll to position [0, 0]
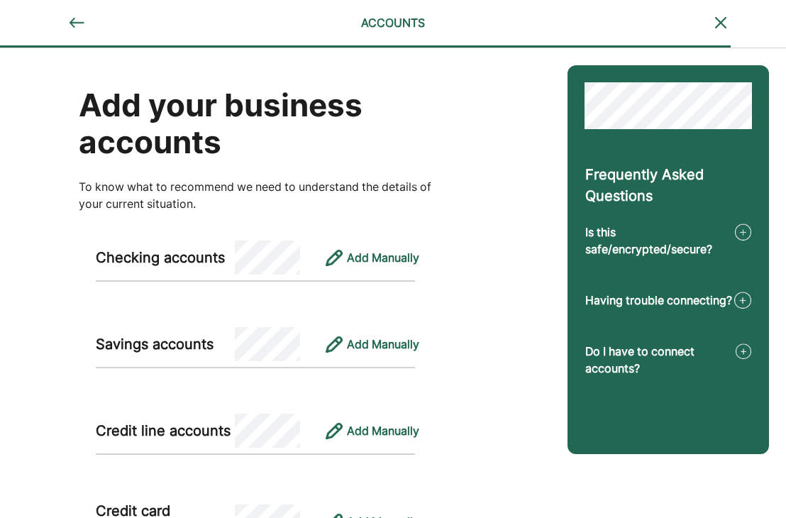
click at [79, 23] on img at bounding box center [76, 22] width 17 height 17
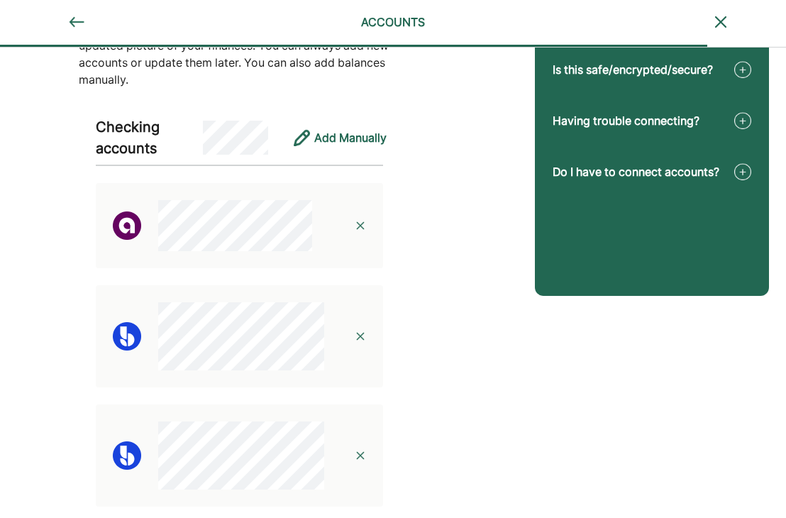
scroll to position [199, 0]
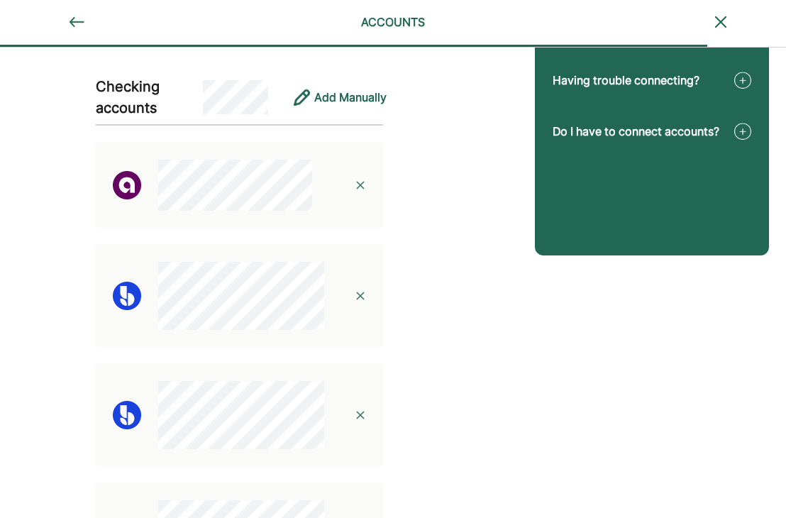
click at [363, 298] on img at bounding box center [360, 295] width 11 height 11
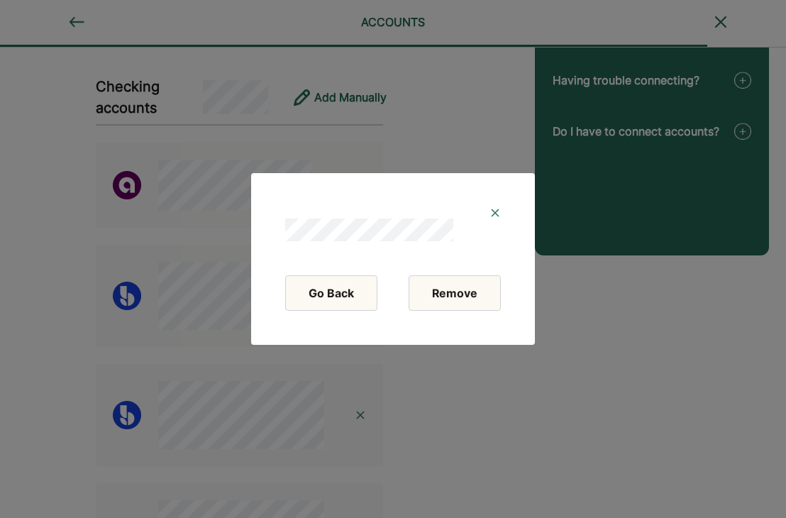
click at [470, 307] on button "Remove" at bounding box center [455, 292] width 92 height 35
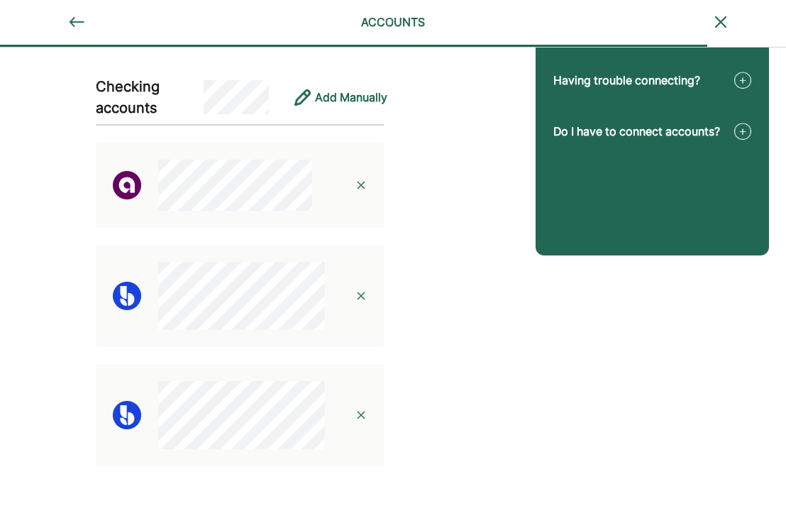
click at [359, 297] on img at bounding box center [361, 295] width 11 height 11
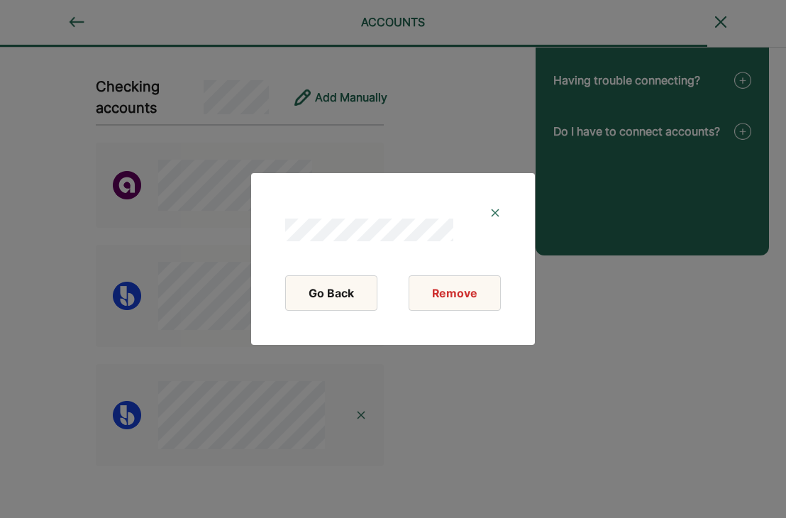
click at [511, 296] on div "Go Back Remove" at bounding box center [393, 299] width 250 height 58
click at [462, 296] on button "Remove" at bounding box center [455, 292] width 92 height 35
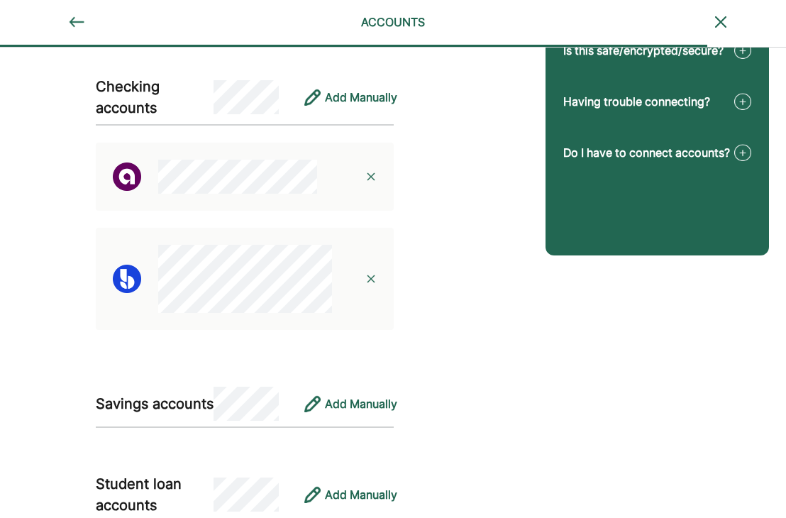
click at [369, 278] on img at bounding box center [370, 278] width 11 height 11
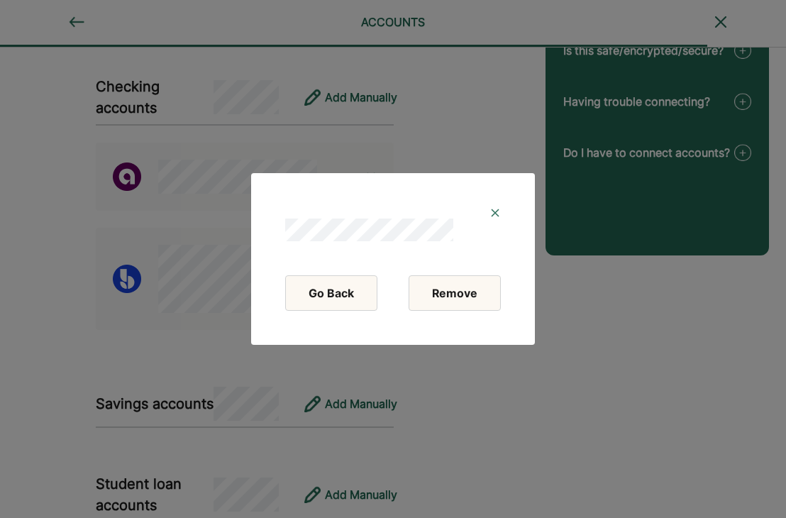
click at [426, 295] on button "Remove" at bounding box center [455, 292] width 92 height 35
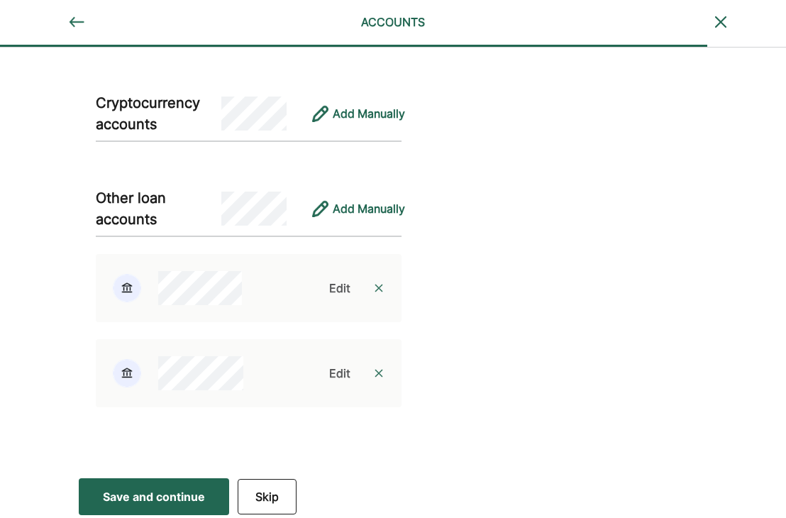
scroll to position [1111, 0]
click at [163, 494] on div "Save and continue" at bounding box center [154, 495] width 102 height 17
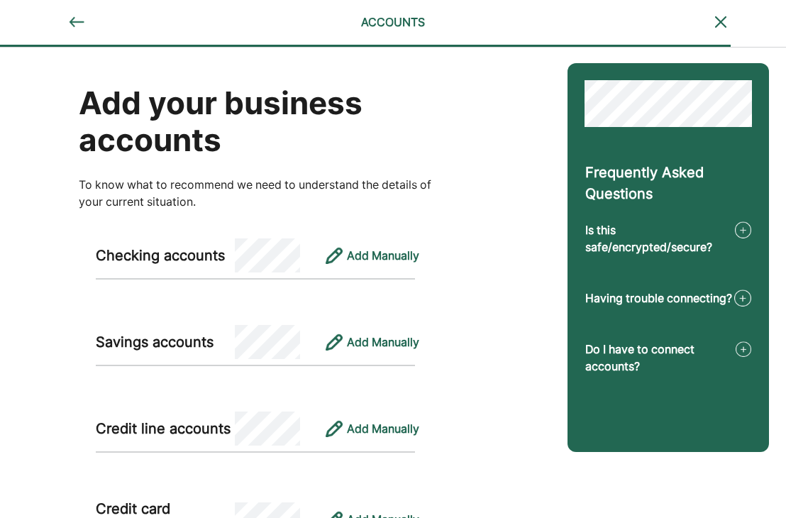
scroll to position [0, 0]
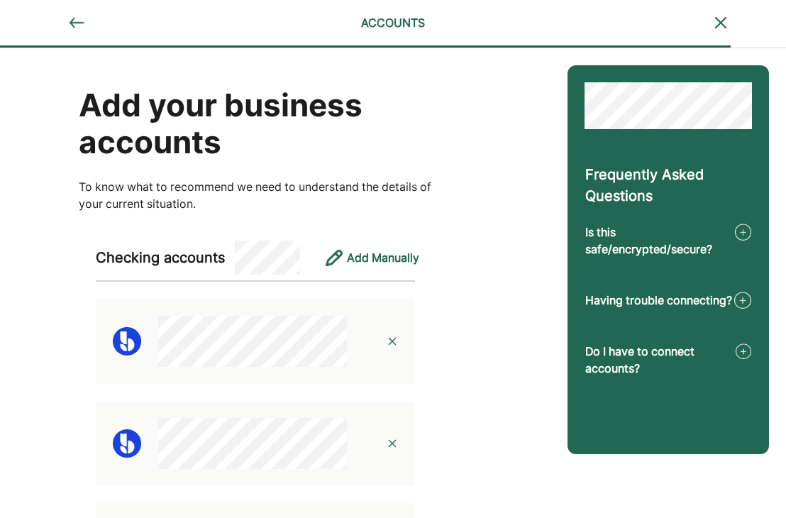
click at [527, 284] on div "Add your business accounts To know what to recommend we need to understand the …" at bounding box center [275, 483] width 551 height 871
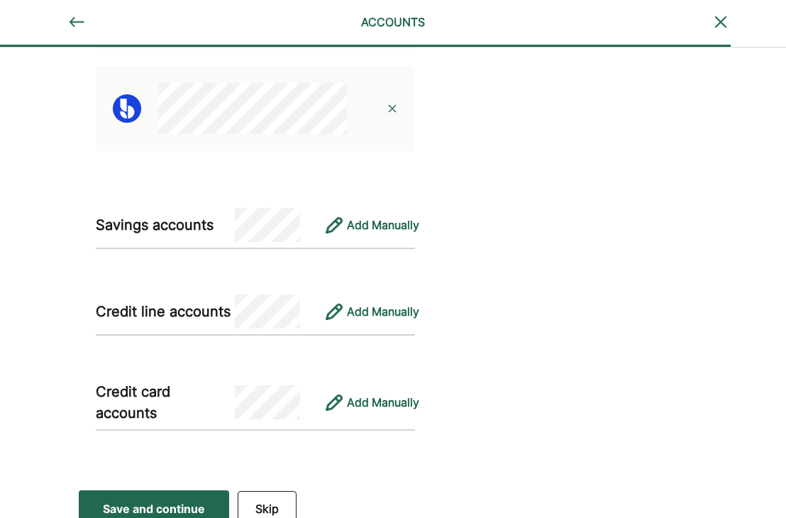
scroll to position [451, 0]
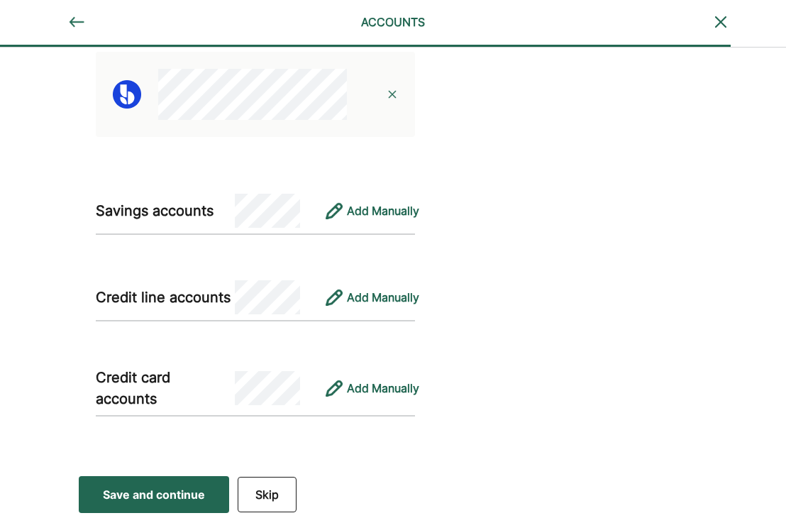
click at [181, 496] on div "Save and continue" at bounding box center [154, 494] width 102 height 17
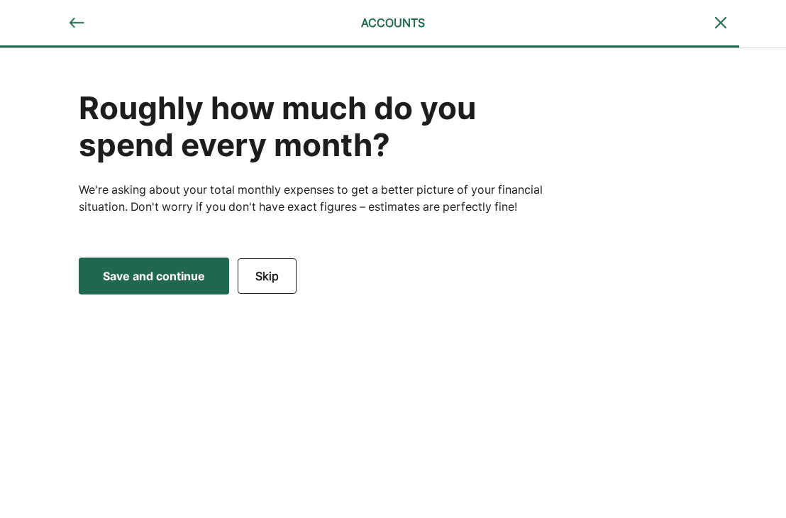
scroll to position [0, 0]
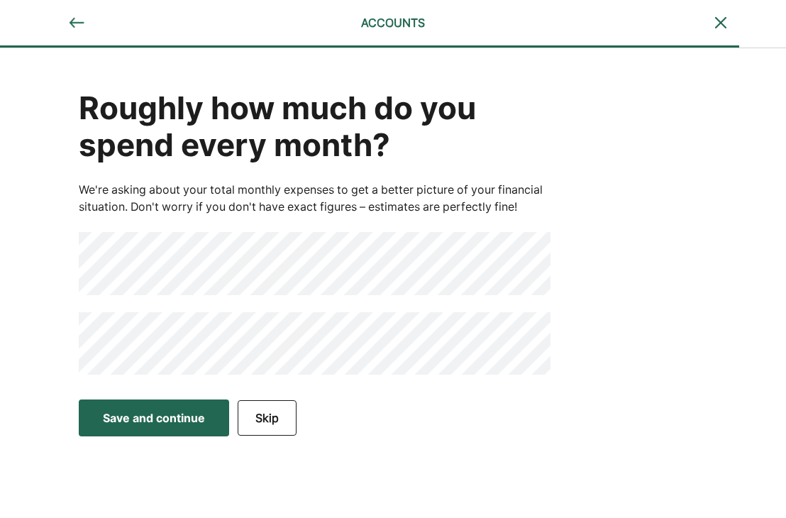
click at [283, 419] on button "Skip" at bounding box center [267, 417] width 59 height 35
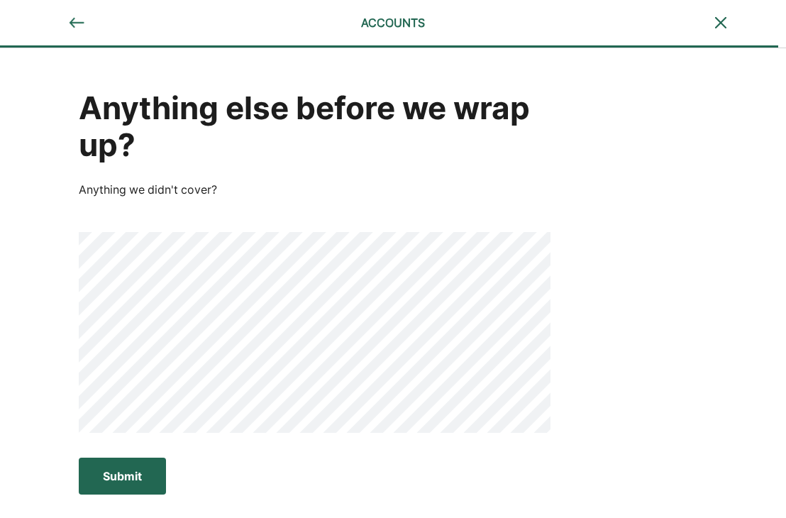
click at [112, 470] on div "Submit" at bounding box center [122, 476] width 39 height 17
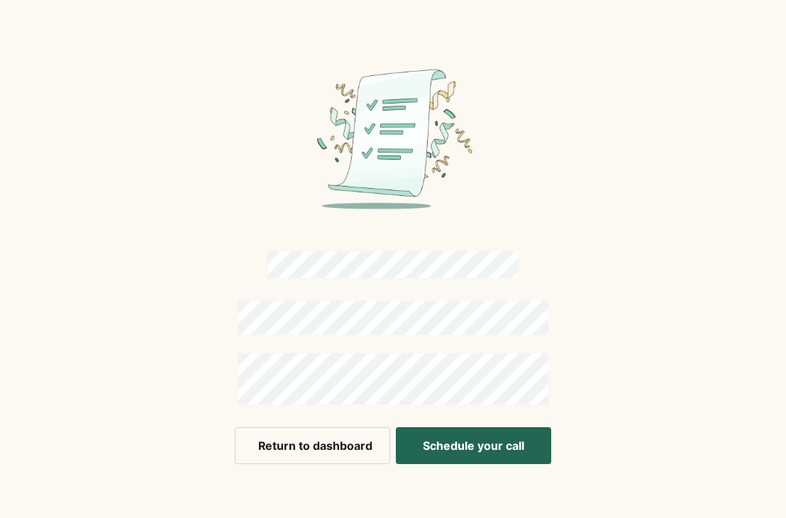
click at [492, 453] on button "Schedule your call" at bounding box center [473, 445] width 155 height 37
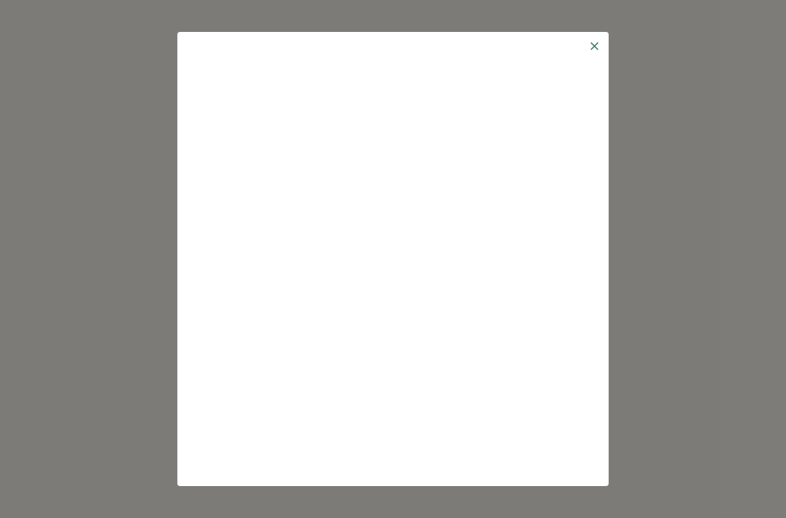
click at [591, 51] on img at bounding box center [594, 45] width 11 height 11
